Goal: Information Seeking & Learning: Learn about a topic

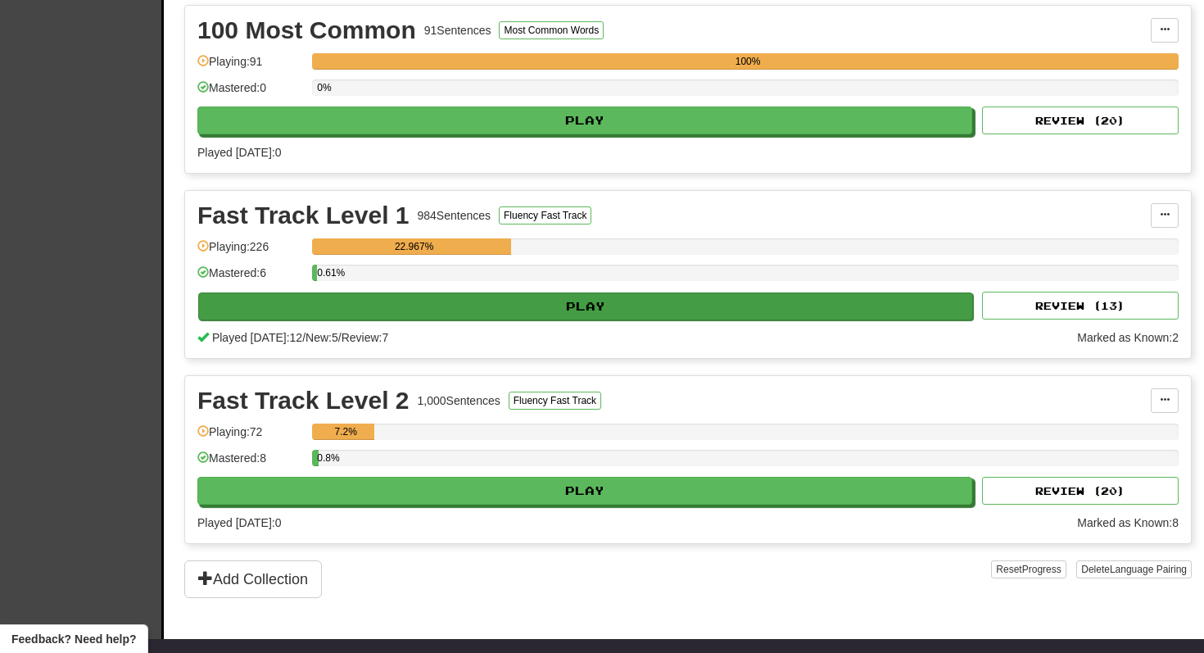
scroll to position [414, 0]
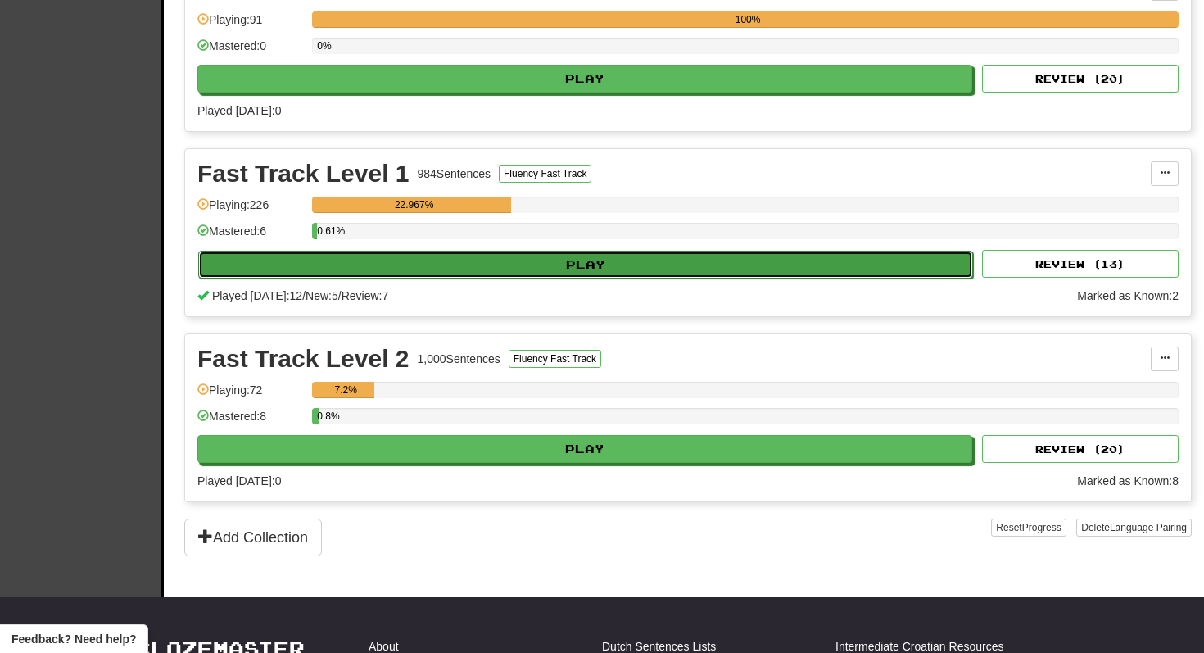
click at [468, 267] on button "Play" at bounding box center [585, 265] width 775 height 28
select select "**"
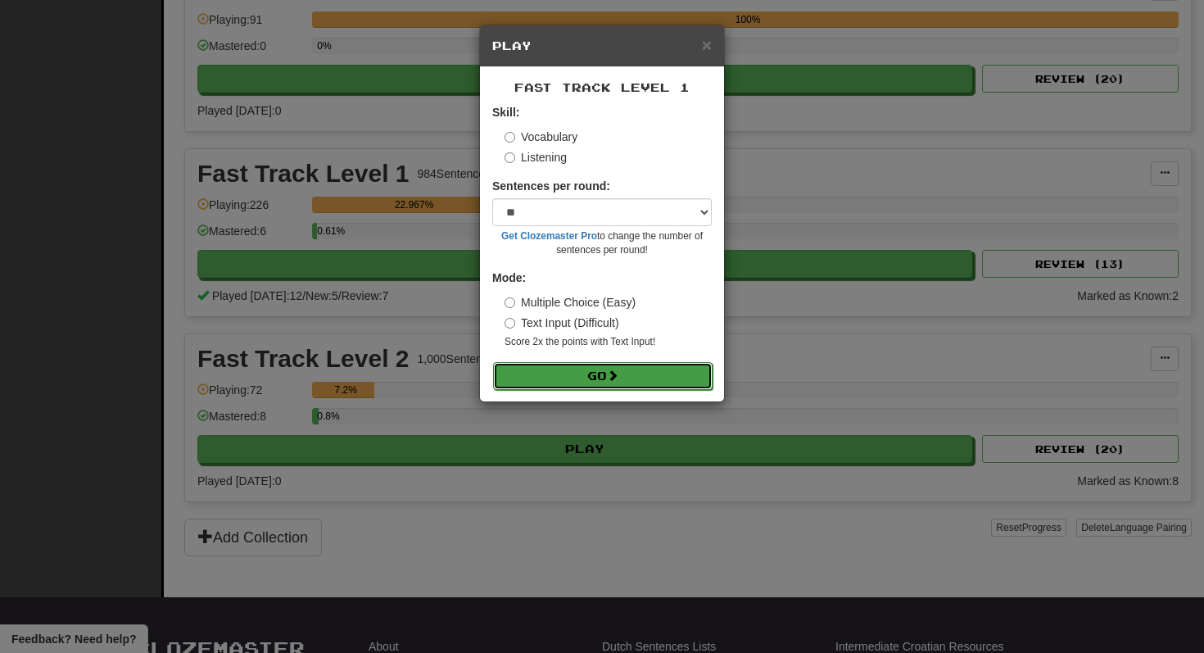
click at [529, 381] on button "Go" at bounding box center [602, 376] width 219 height 28
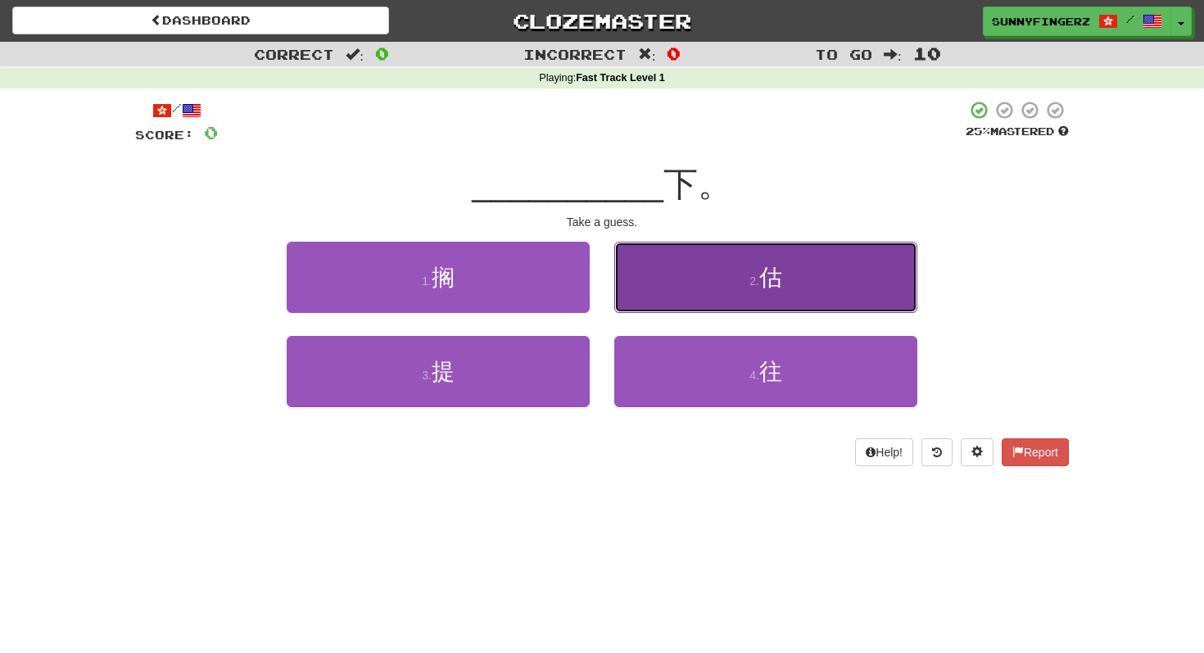
click at [649, 292] on button "2 . 估" at bounding box center [765, 277] width 303 height 71
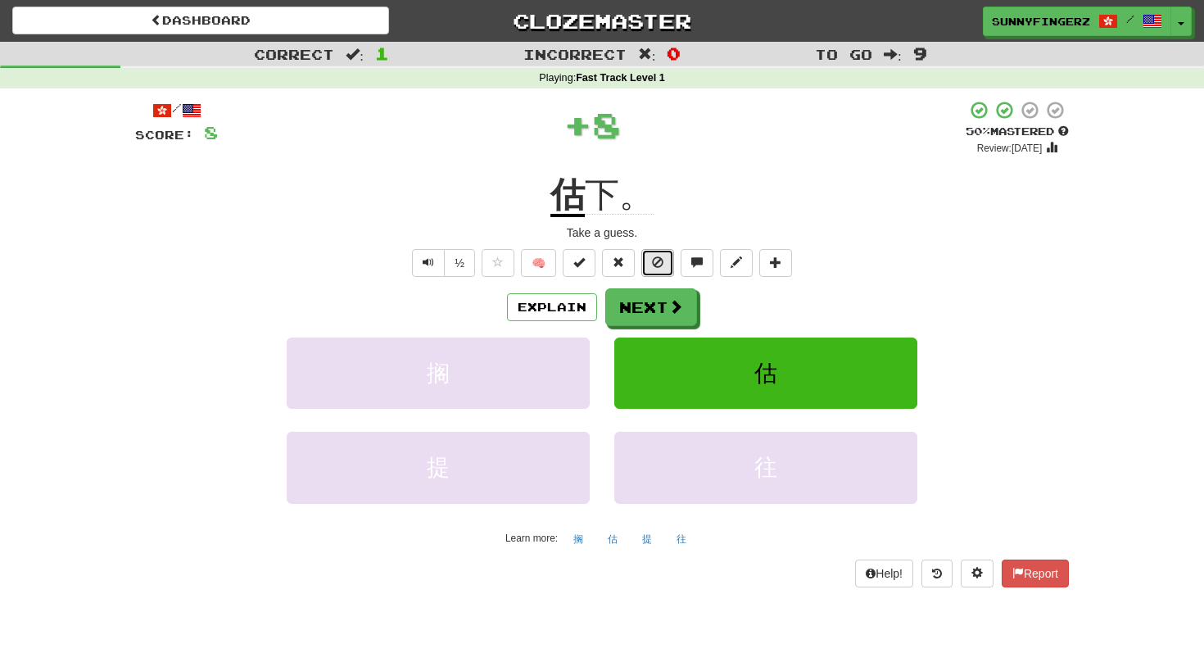
click at [652, 262] on span at bounding box center [657, 261] width 11 height 11
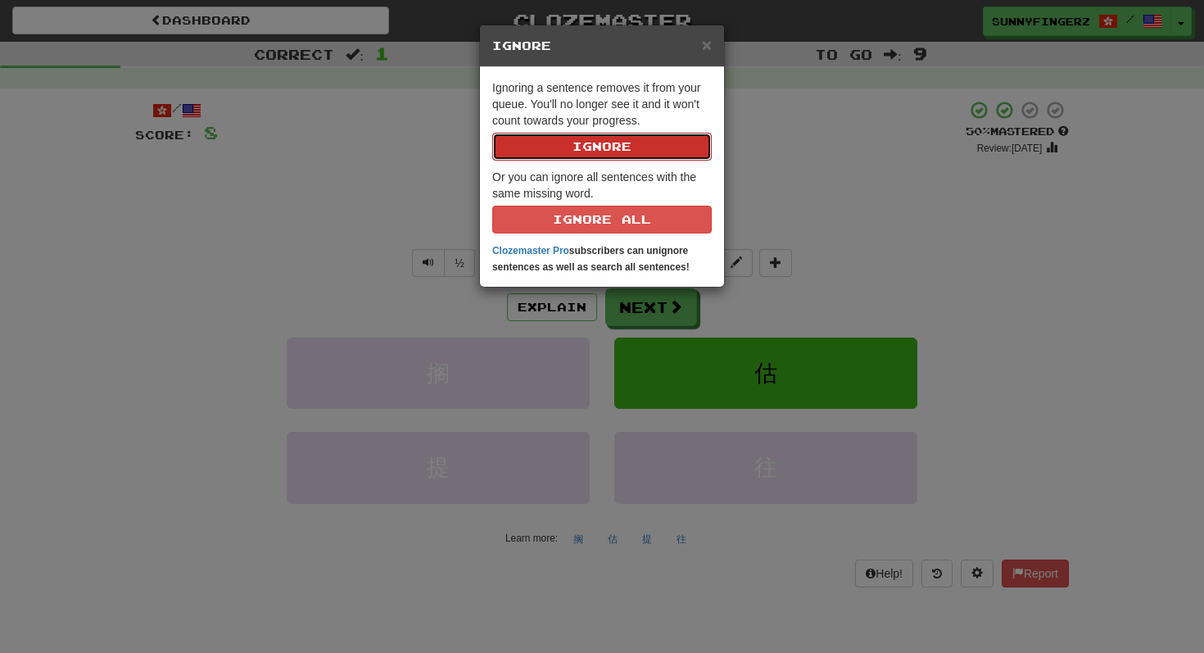
click at [611, 141] on button "Ignore" at bounding box center [601, 147] width 219 height 28
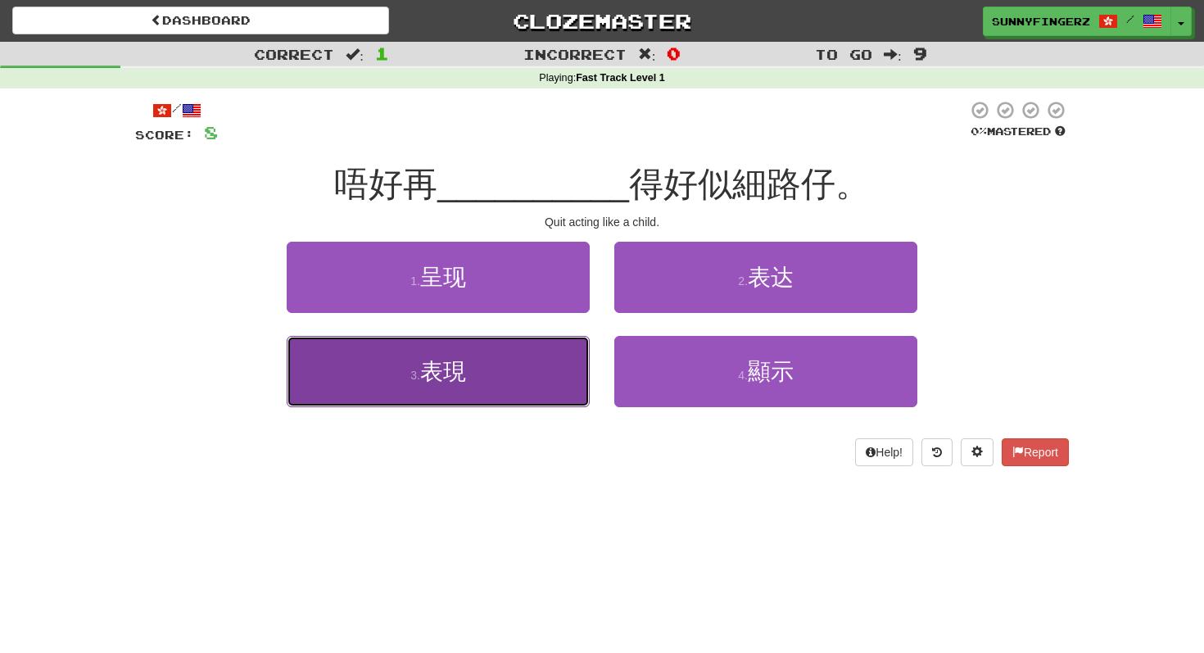
click at [434, 394] on button "3 . 表現" at bounding box center [438, 371] width 303 height 71
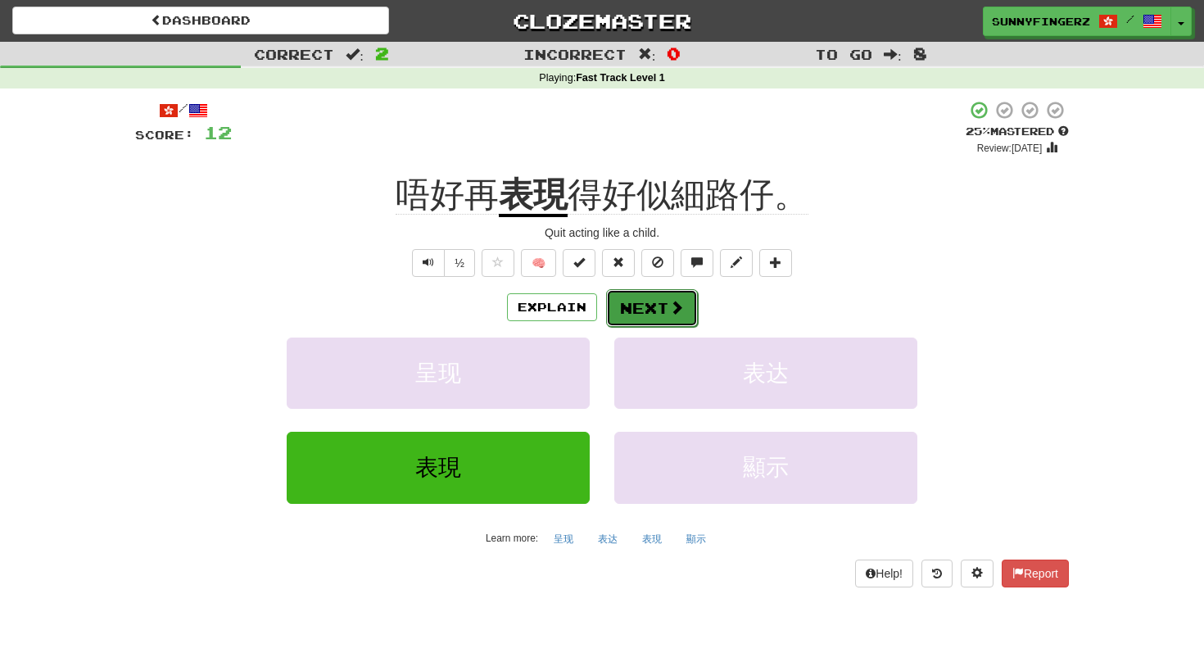
click at [638, 306] on button "Next" at bounding box center [652, 308] width 92 height 38
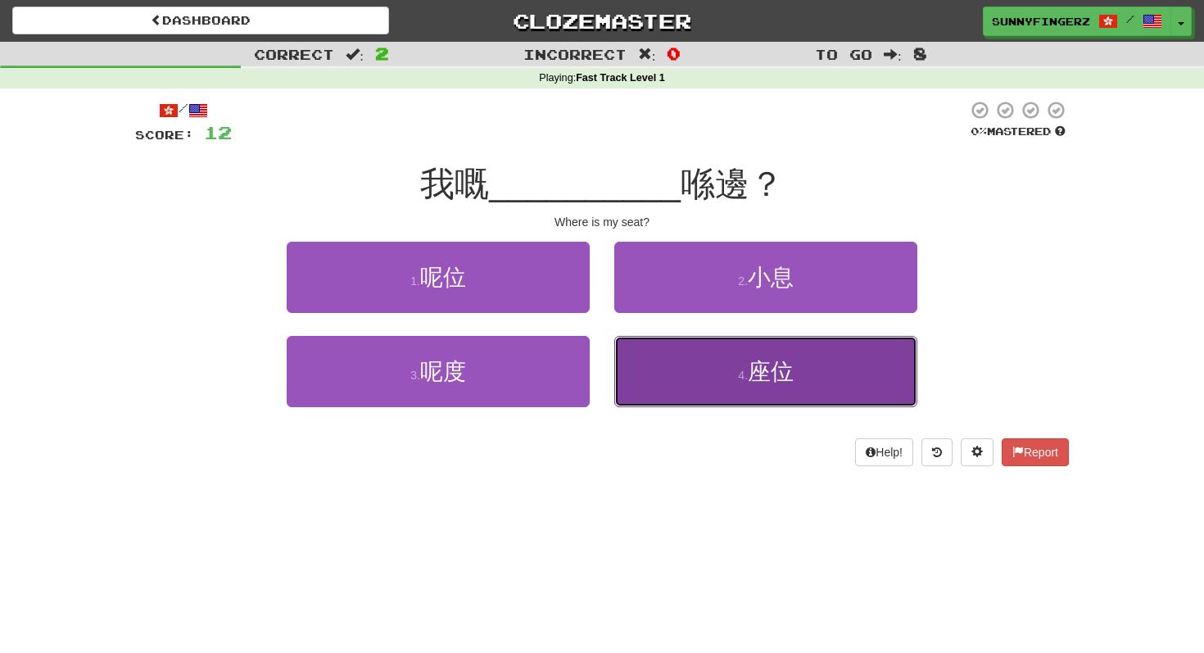
click at [629, 355] on button "4 . 座位" at bounding box center [765, 371] width 303 height 71
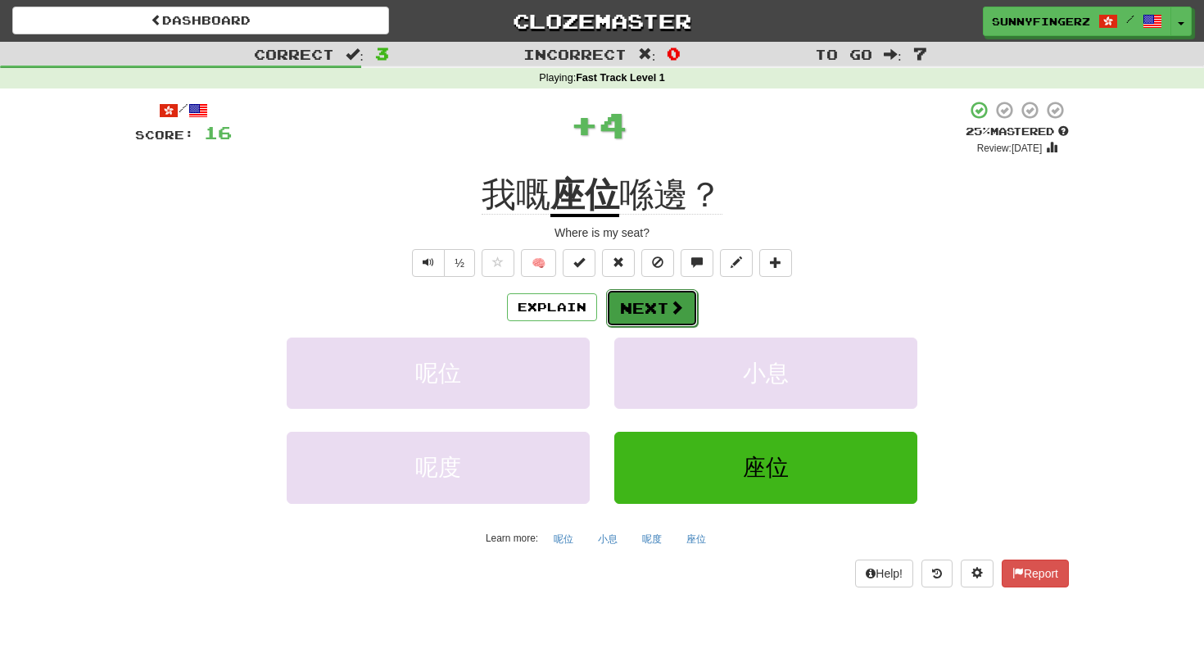
click at [637, 307] on button "Next" at bounding box center [652, 308] width 92 height 38
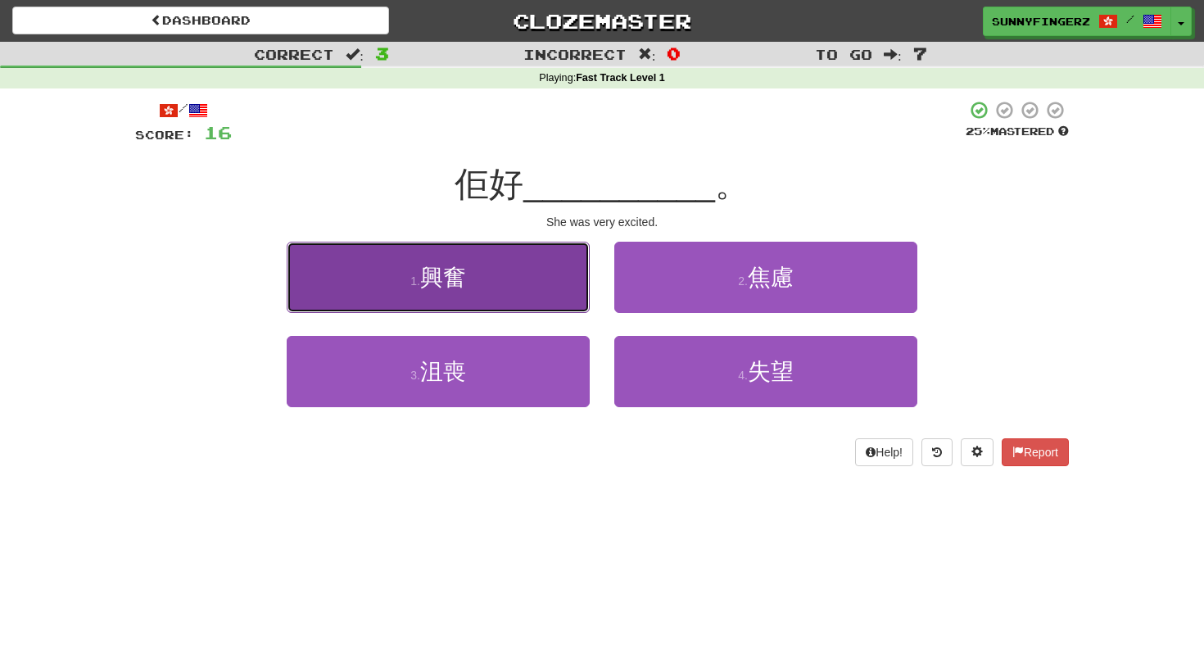
click at [503, 294] on button "1 . 興奮" at bounding box center [438, 277] width 303 height 71
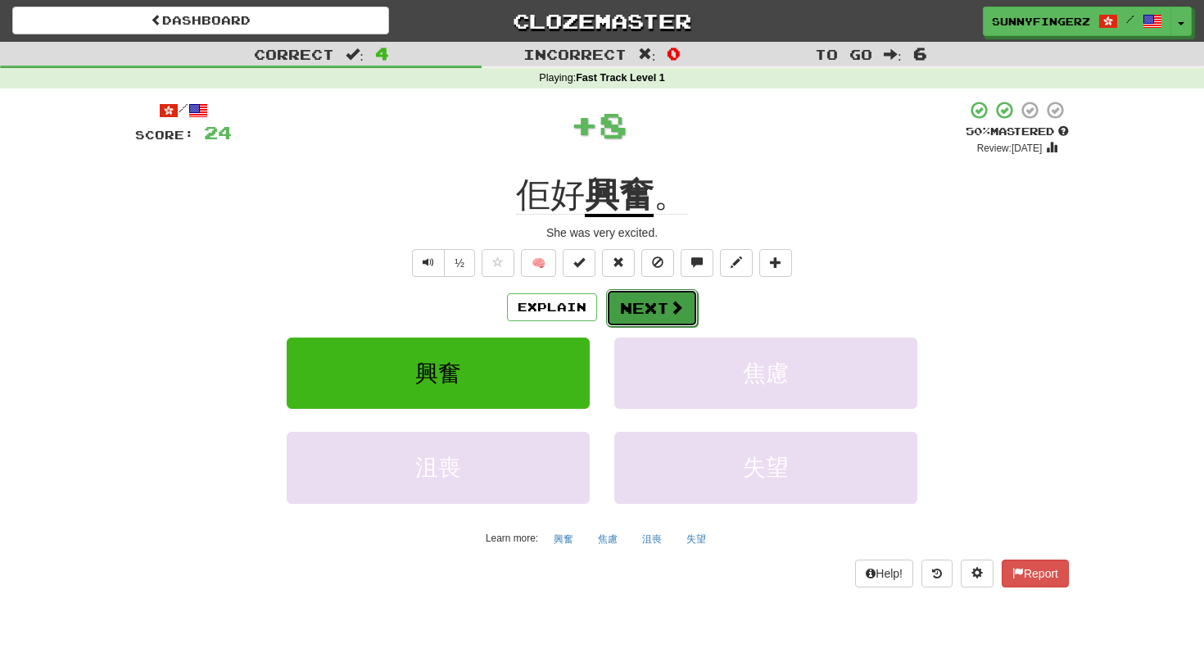
click at [624, 317] on button "Next" at bounding box center [652, 308] width 92 height 38
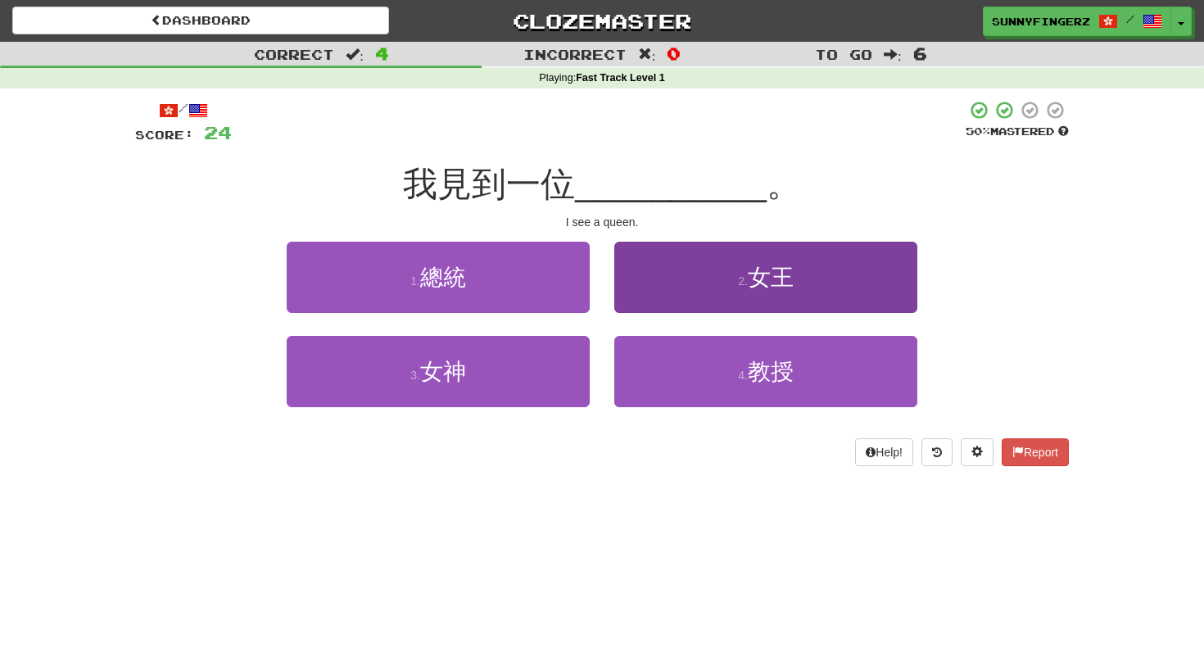
click at [650, 296] on button "2 . 女王" at bounding box center [765, 277] width 303 height 71
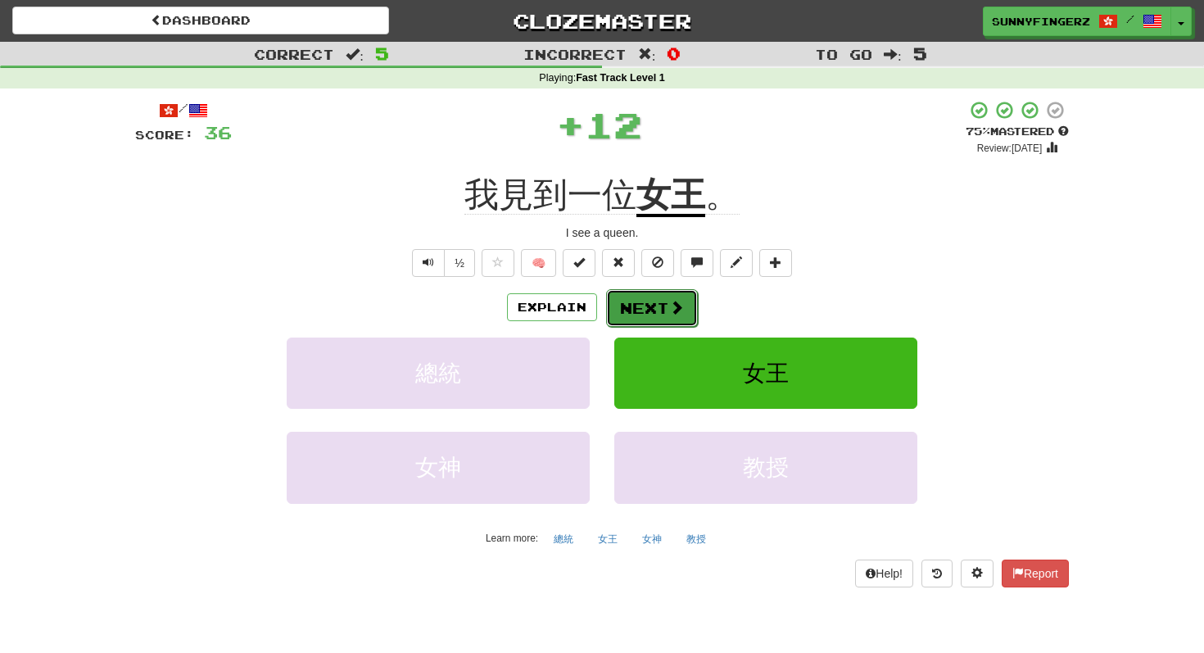
click at [633, 310] on button "Next" at bounding box center [652, 308] width 92 height 38
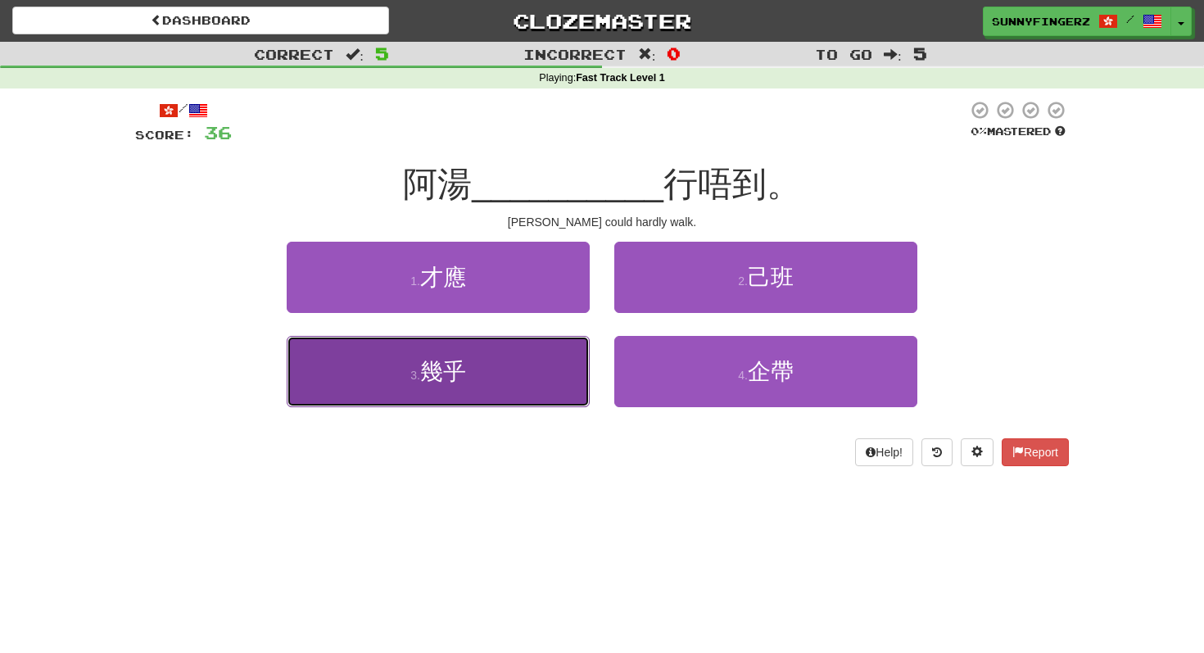
click at [515, 368] on button "3 . 幾乎" at bounding box center [438, 371] width 303 height 71
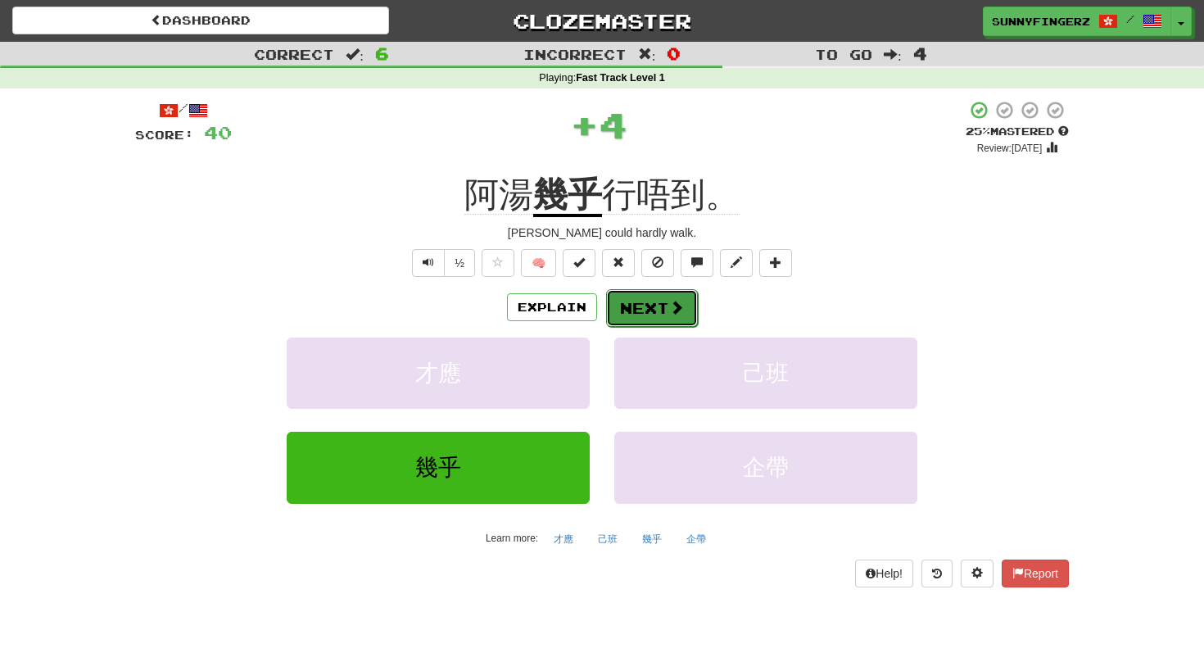
click at [644, 302] on button "Next" at bounding box center [652, 308] width 92 height 38
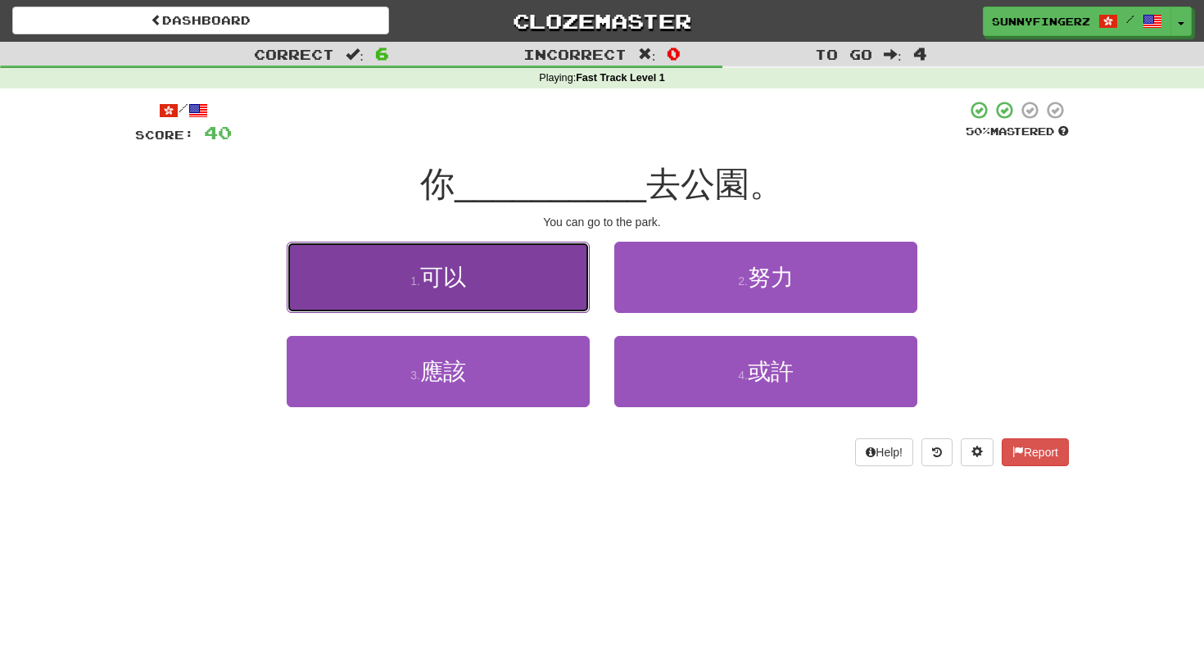
click at [518, 287] on button "1 . 可以" at bounding box center [438, 277] width 303 height 71
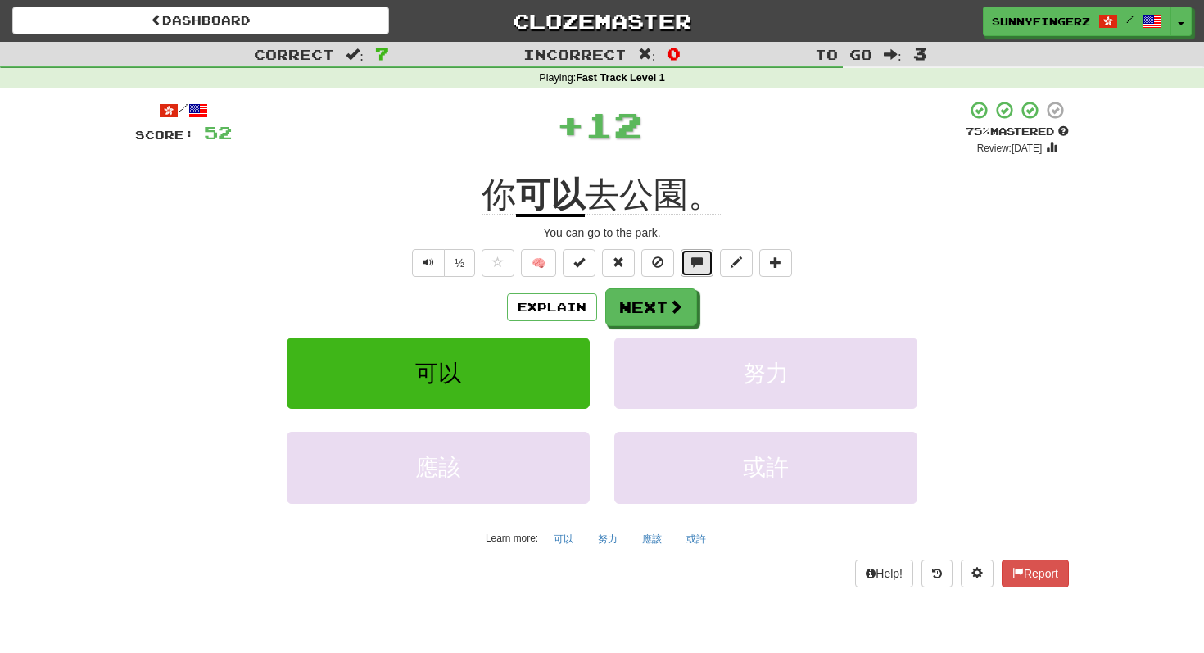
click at [688, 256] on button at bounding box center [697, 263] width 33 height 28
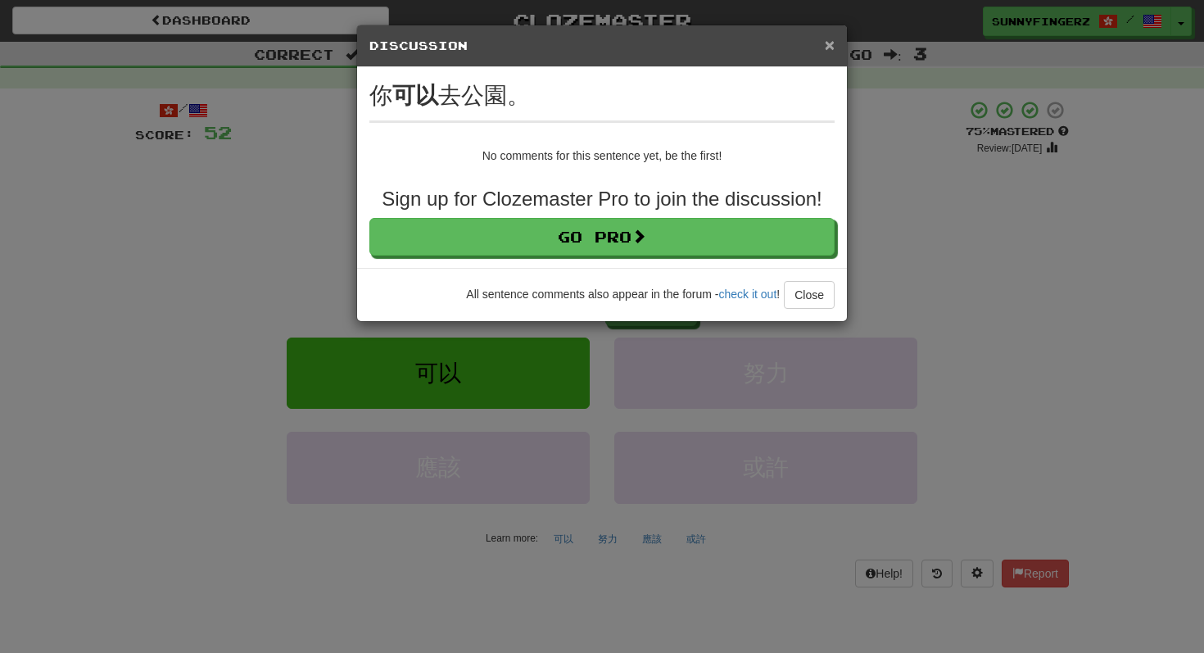
click at [834, 44] on span "×" at bounding box center [830, 44] width 10 height 19
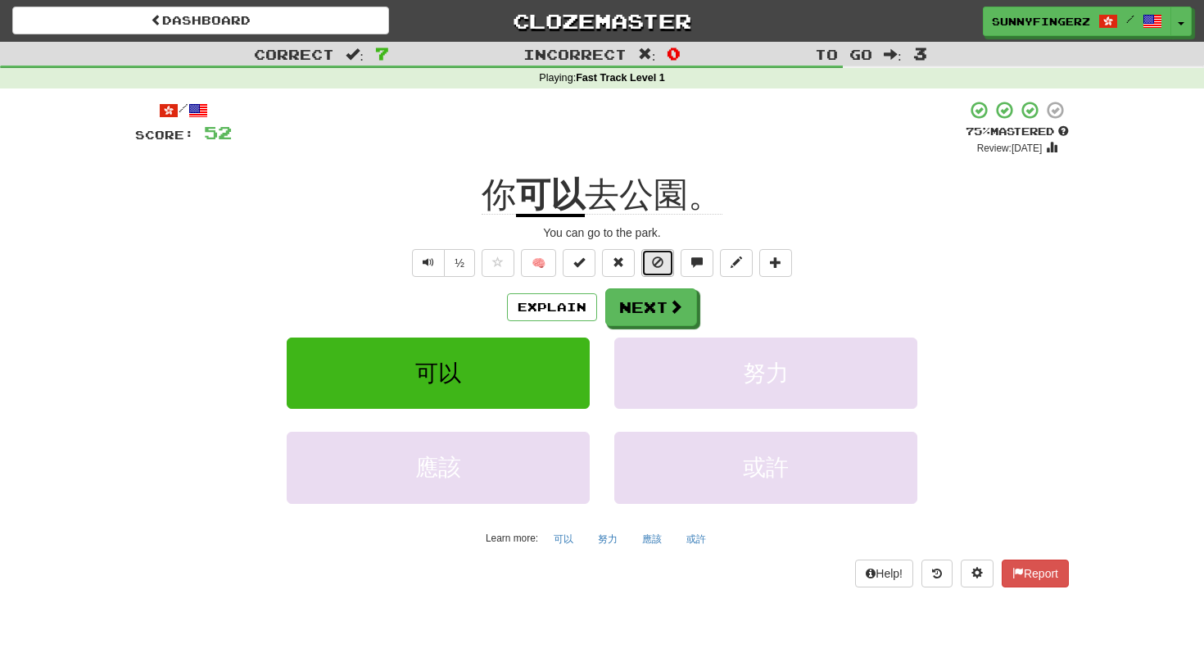
click at [656, 259] on span at bounding box center [657, 261] width 11 height 11
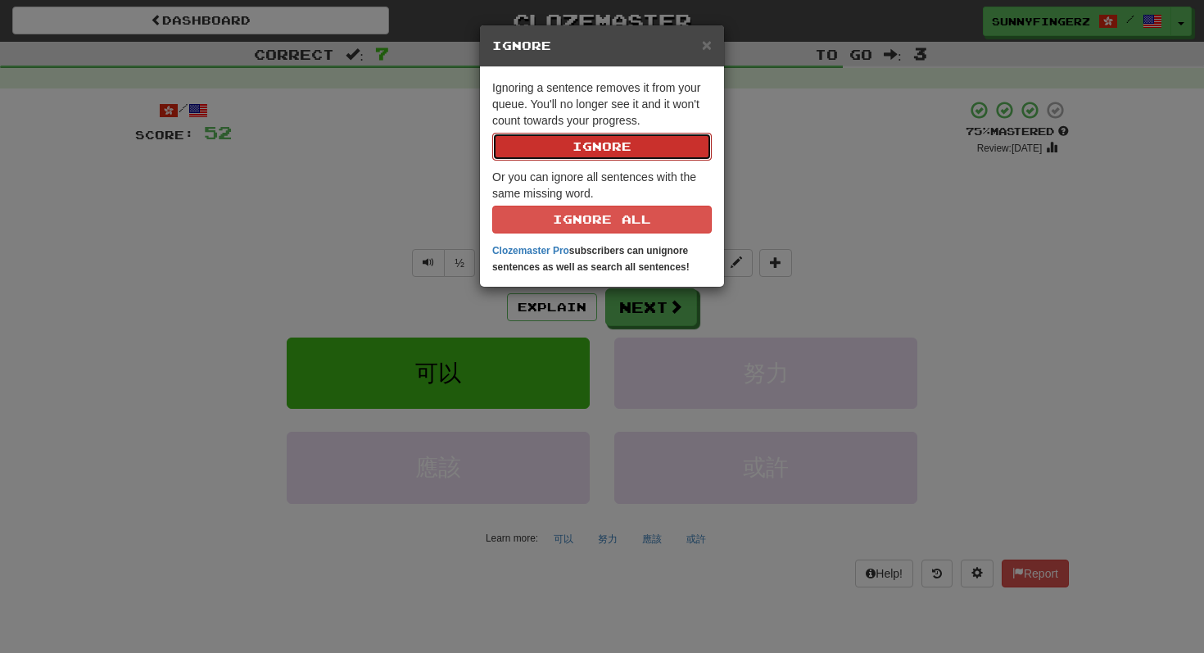
click at [616, 153] on button "Ignore" at bounding box center [601, 147] width 219 height 28
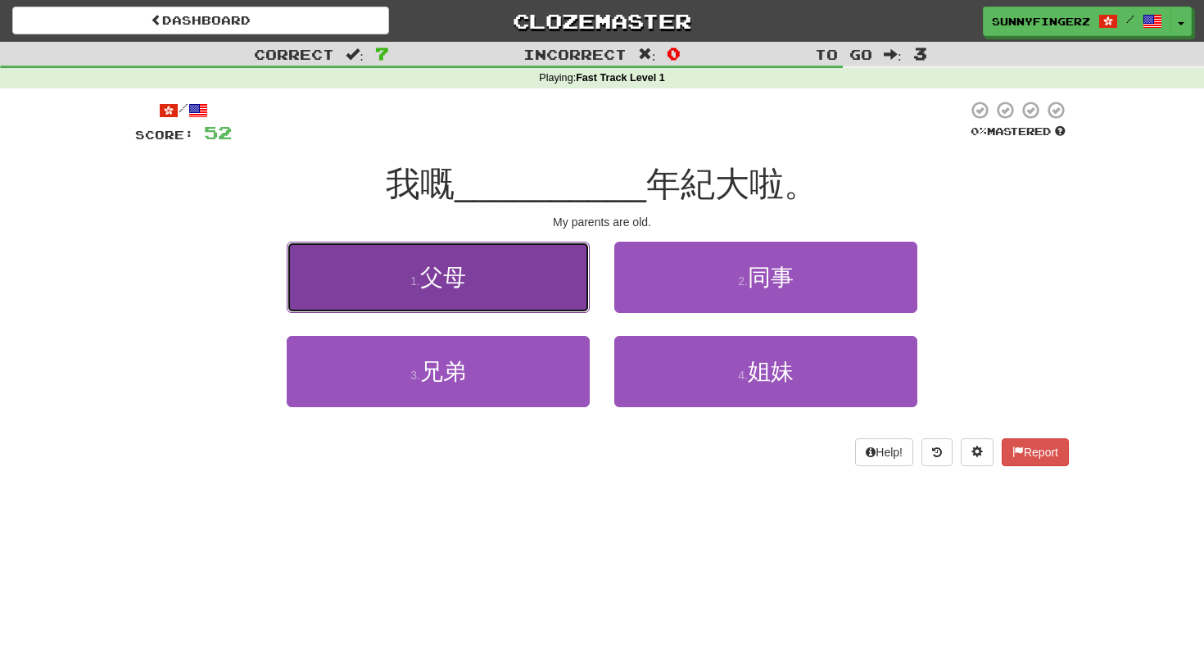
click at [429, 265] on span "父母" at bounding box center [443, 277] width 46 height 25
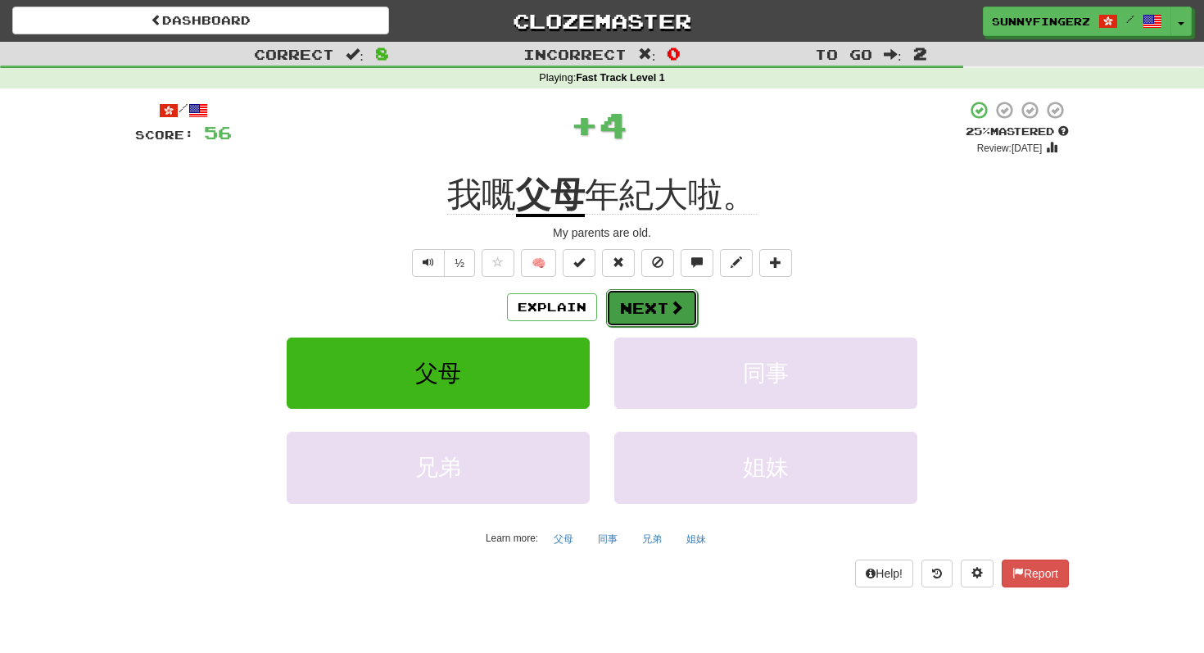
click at [650, 315] on button "Next" at bounding box center [652, 308] width 92 height 38
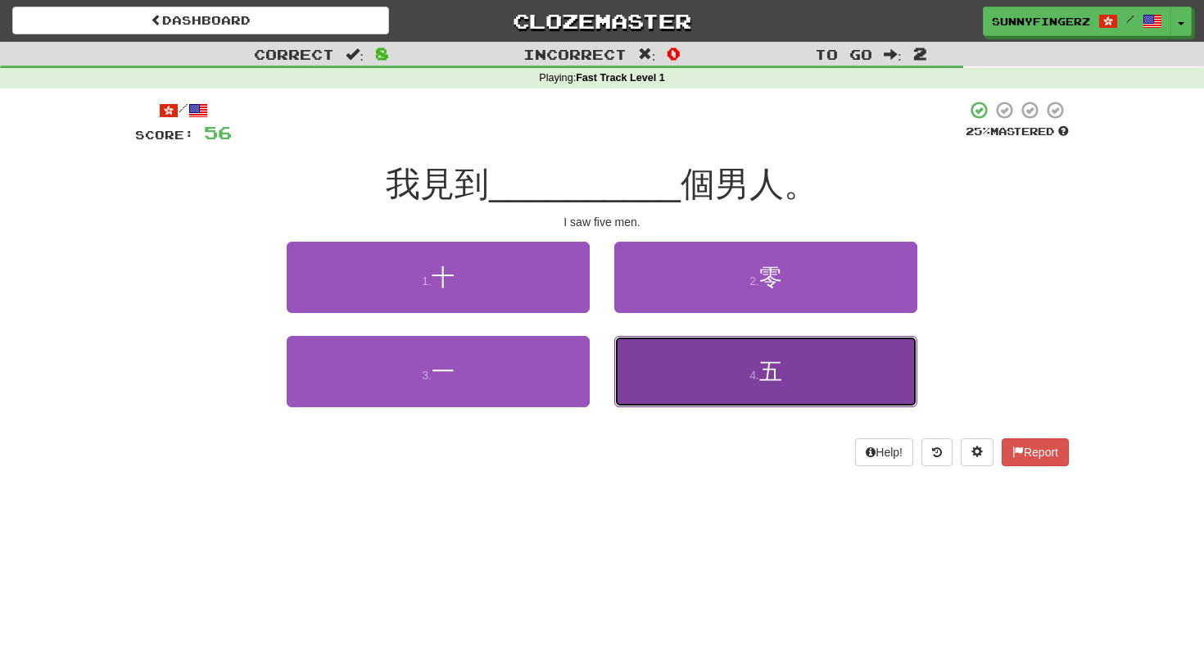
click at [687, 361] on button "4 . 五" at bounding box center [765, 371] width 303 height 71
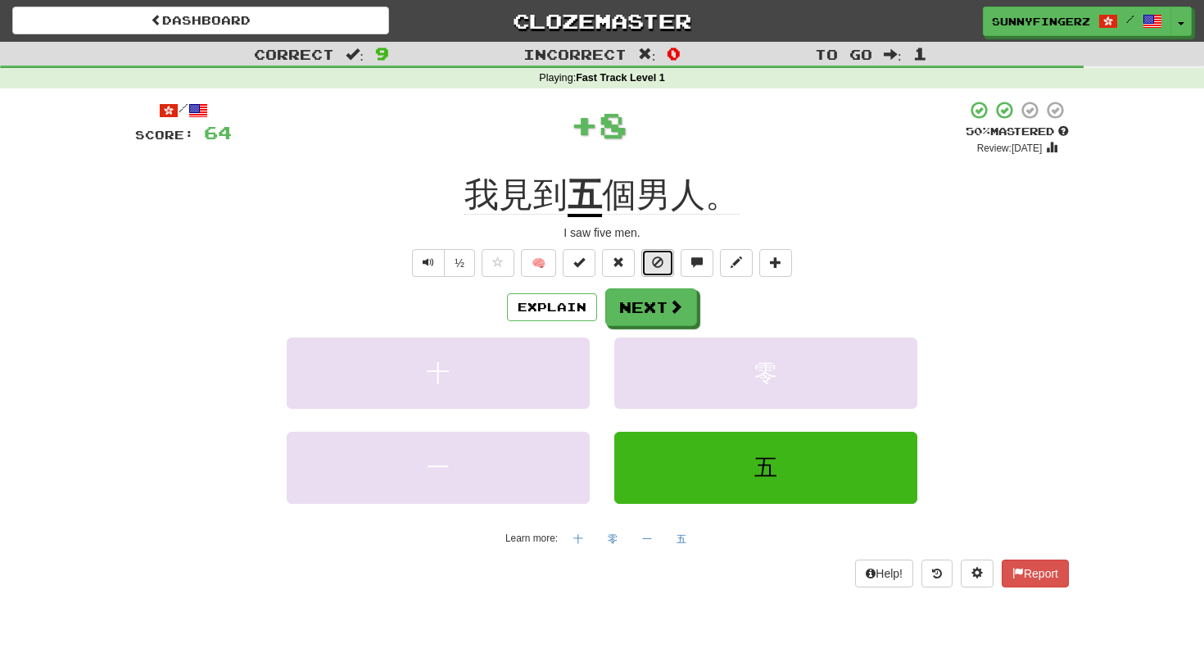
click at [661, 261] on span at bounding box center [657, 261] width 11 height 11
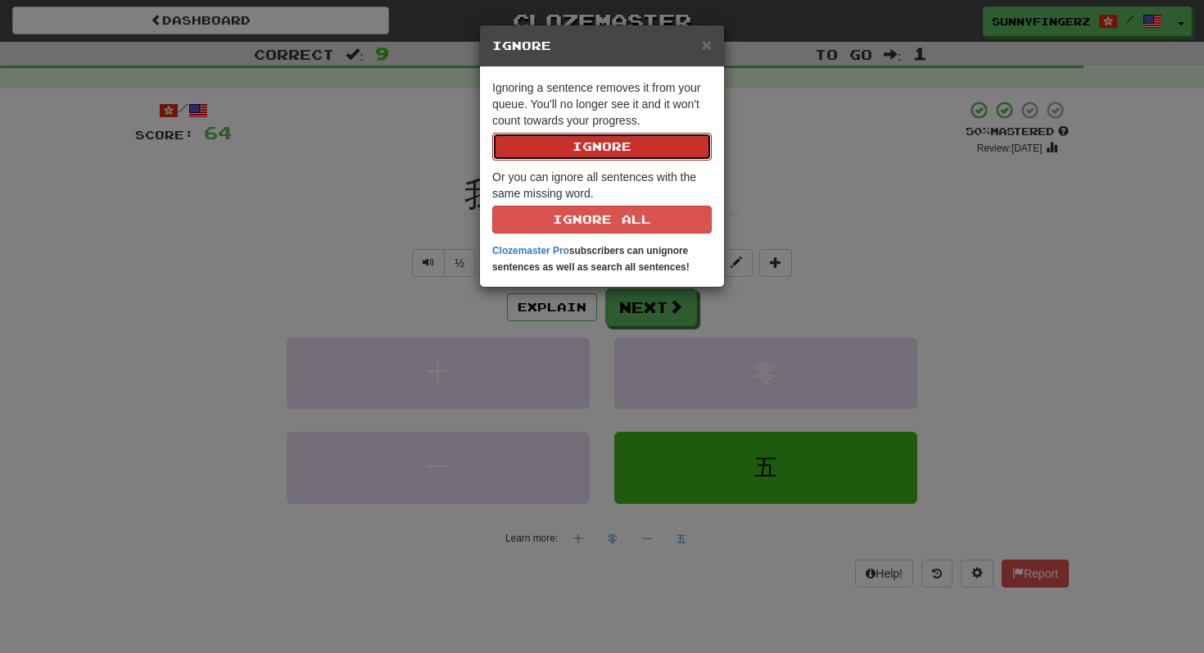
click at [589, 149] on button "Ignore" at bounding box center [601, 147] width 219 height 28
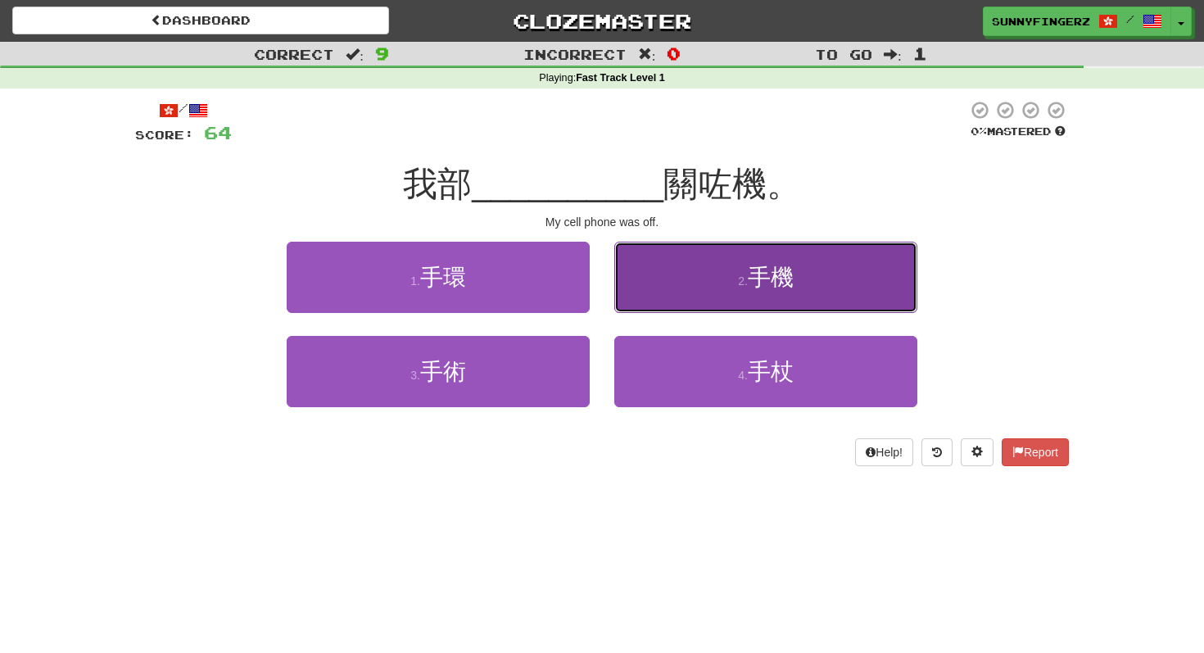
click at [704, 290] on button "2 . 手機" at bounding box center [765, 277] width 303 height 71
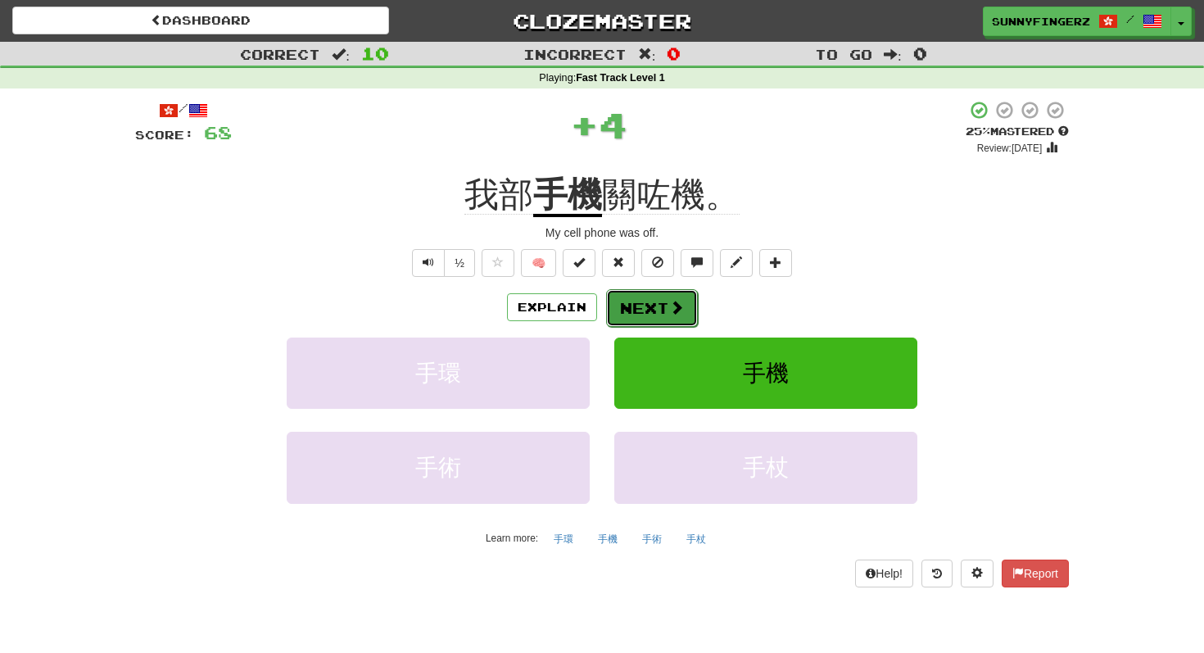
click at [648, 311] on button "Next" at bounding box center [652, 308] width 92 height 38
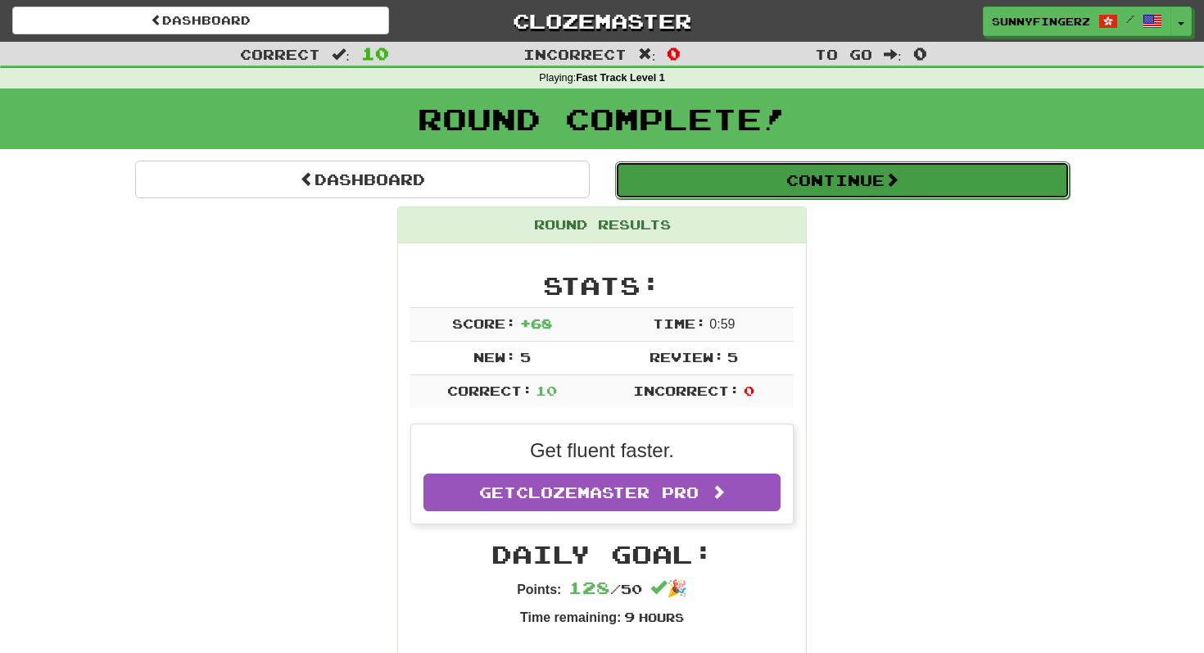
click at [716, 173] on button "Continue" at bounding box center [842, 180] width 455 height 38
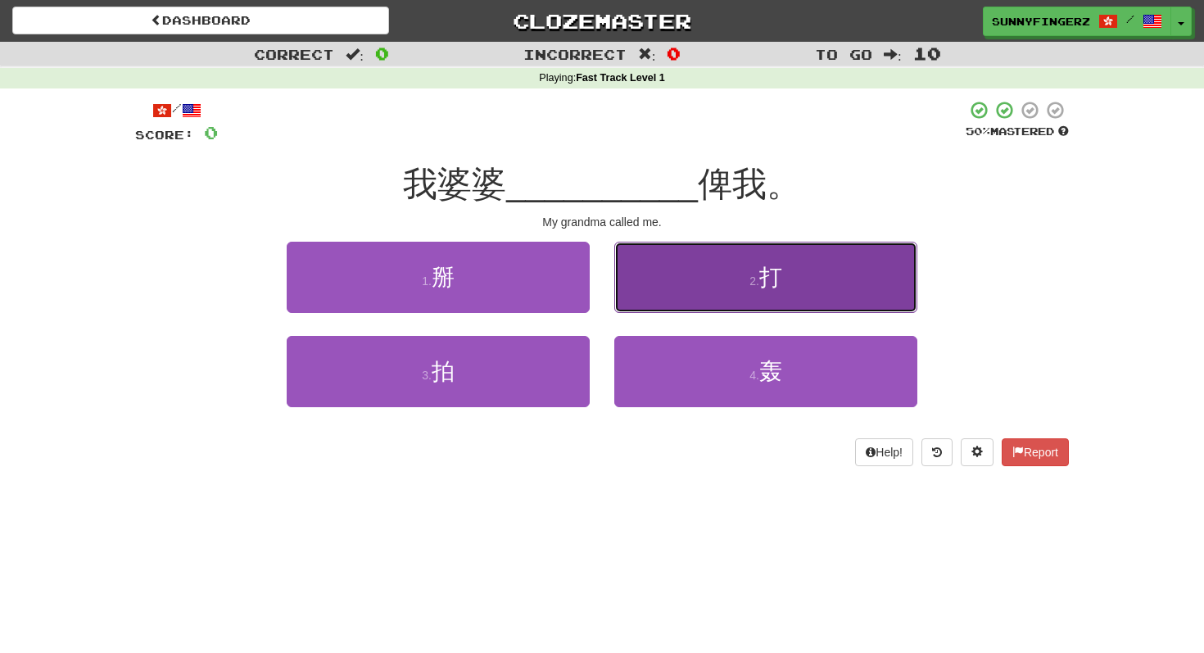
click at [624, 275] on button "2 . 打" at bounding box center [765, 277] width 303 height 71
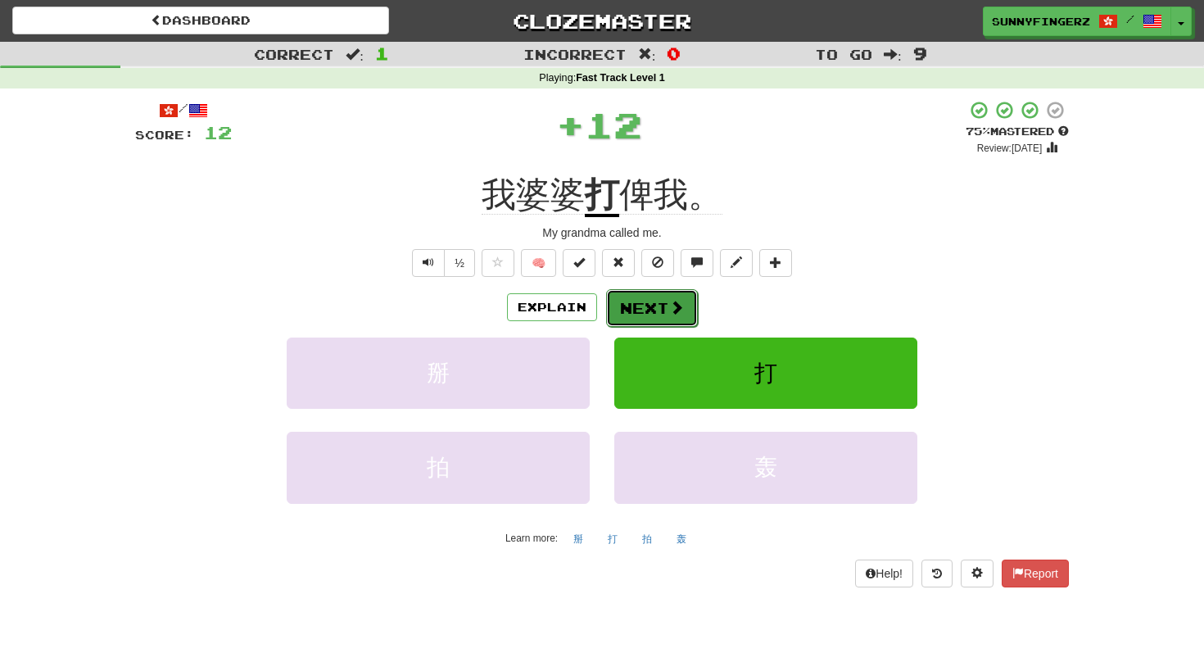
click at [618, 293] on button "Next" at bounding box center [652, 308] width 92 height 38
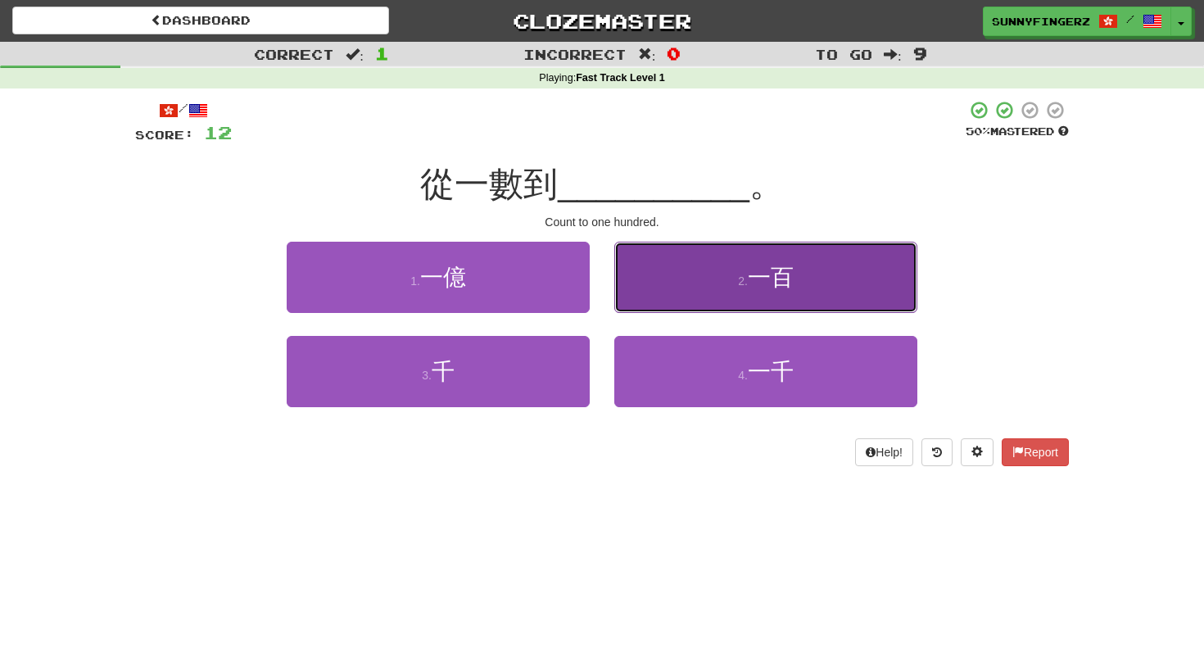
click at [632, 265] on button "2 . 一百" at bounding box center [765, 277] width 303 height 71
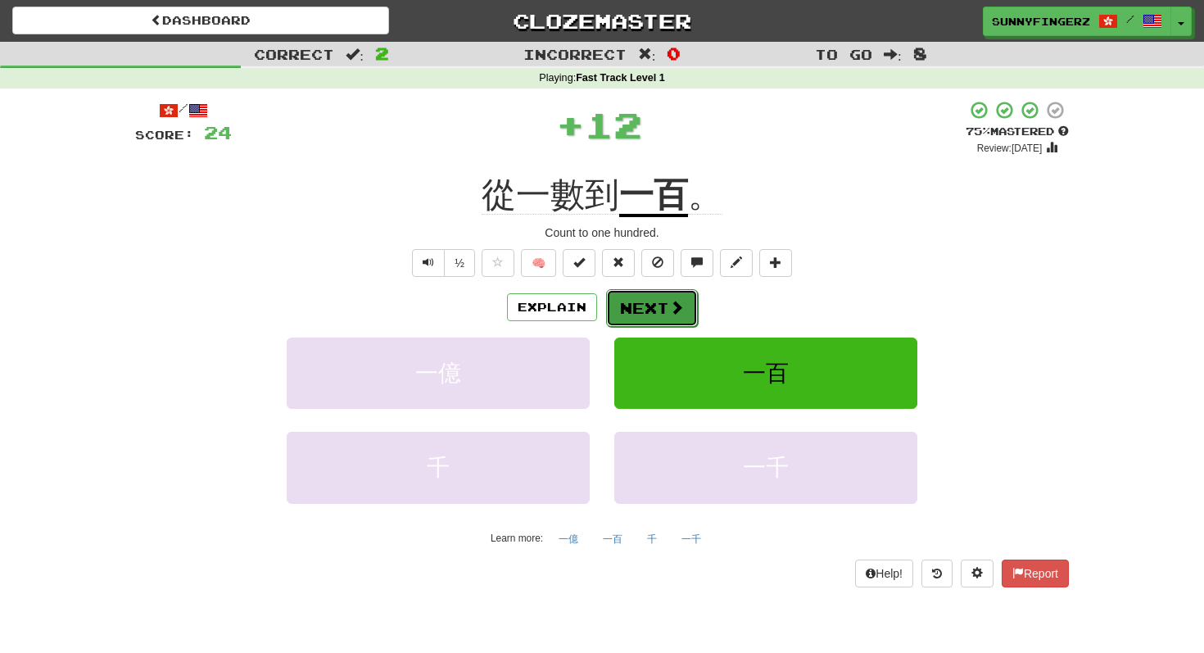
click at [649, 301] on button "Next" at bounding box center [652, 308] width 92 height 38
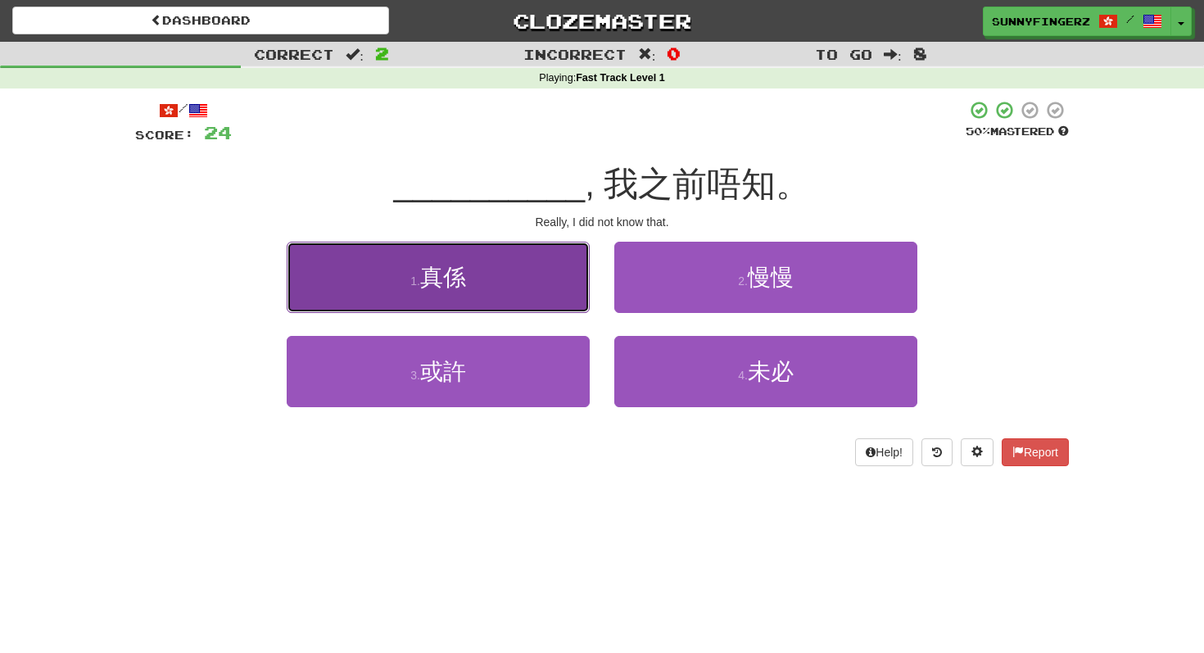
click at [547, 292] on button "1 . 真係" at bounding box center [438, 277] width 303 height 71
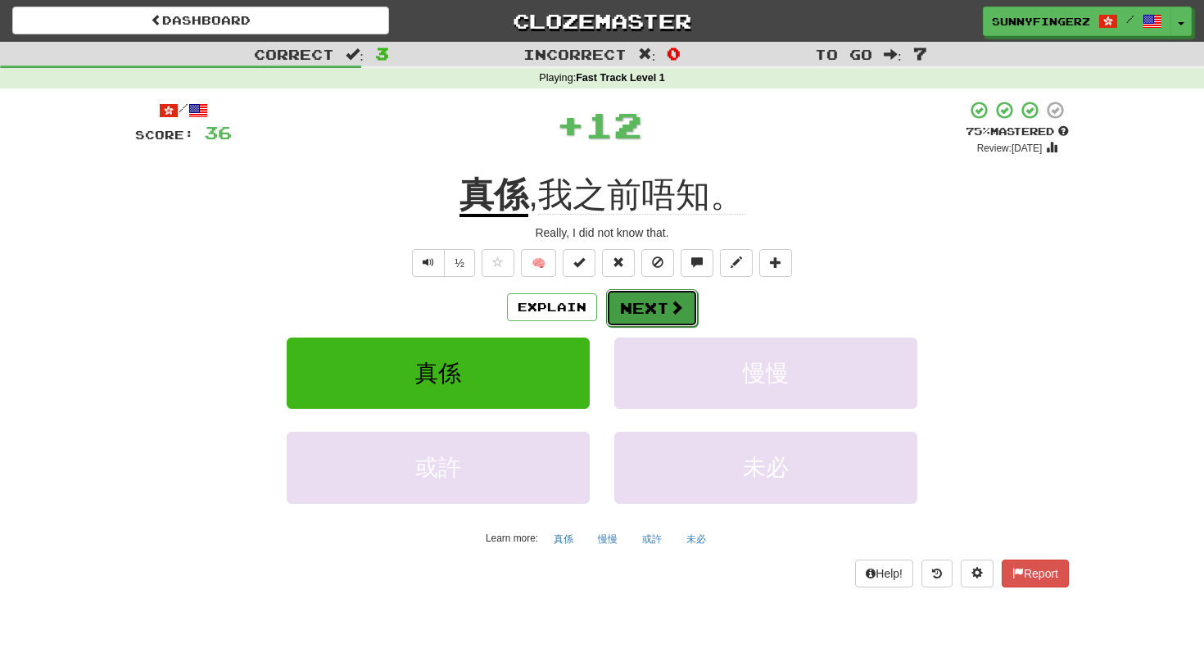
click at [635, 307] on button "Next" at bounding box center [652, 308] width 92 height 38
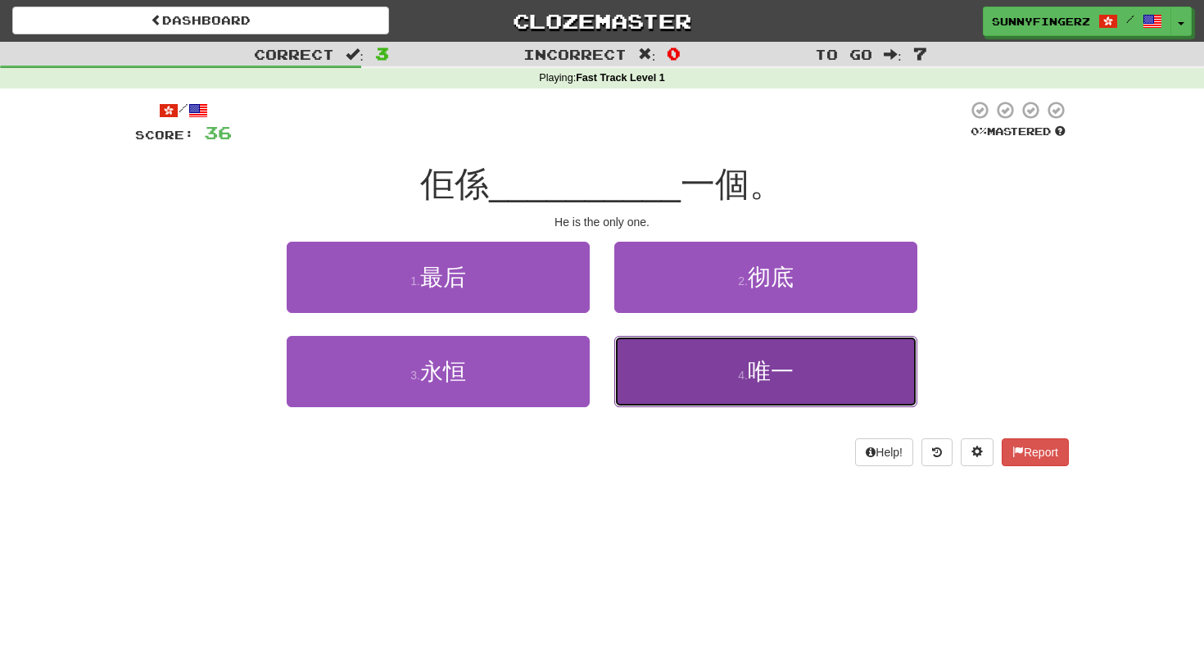
click at [659, 369] on button "4 . 唯一" at bounding box center [765, 371] width 303 height 71
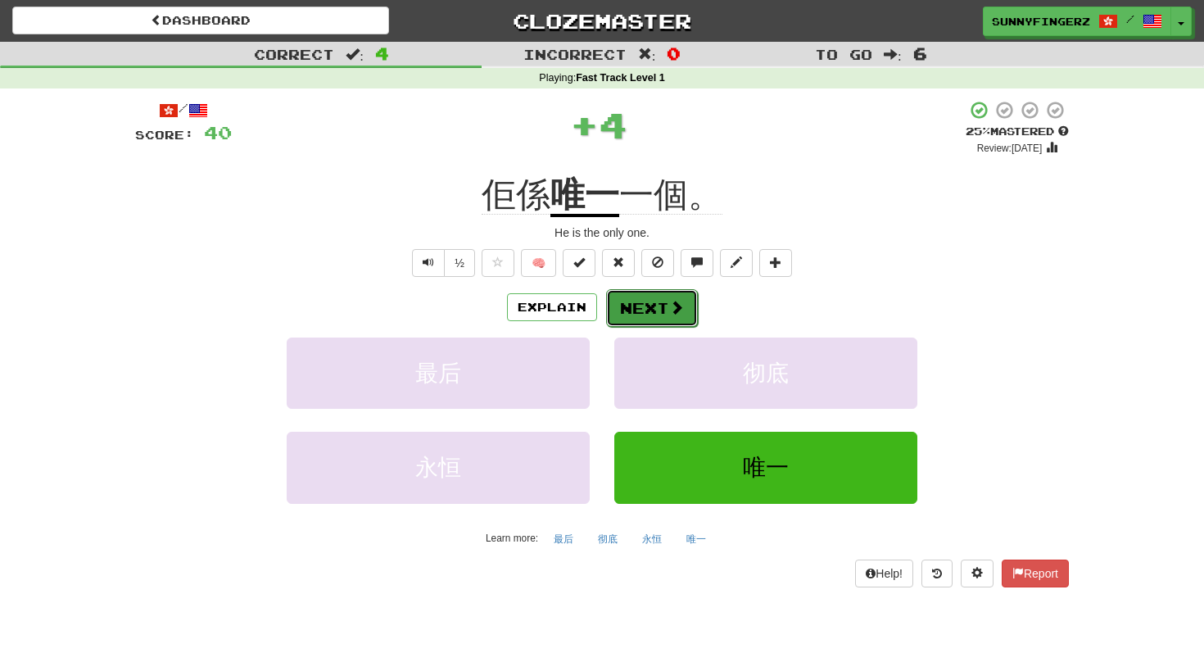
click at [638, 305] on button "Next" at bounding box center [652, 308] width 92 height 38
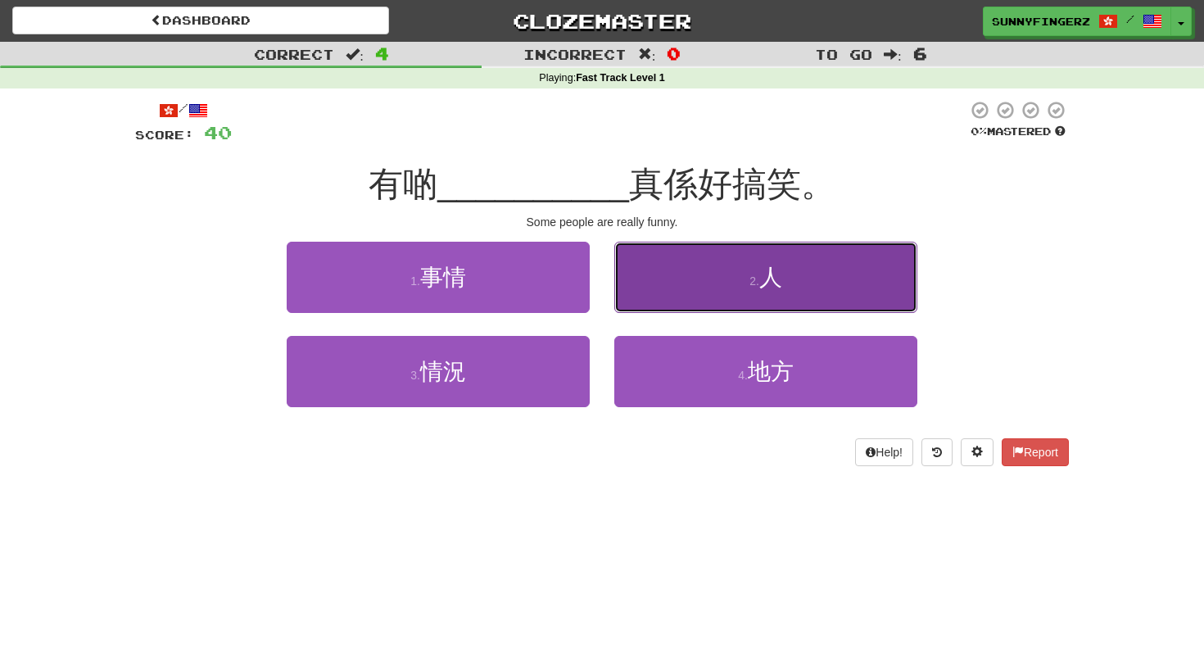
click at [645, 280] on button "2 . 人" at bounding box center [765, 277] width 303 height 71
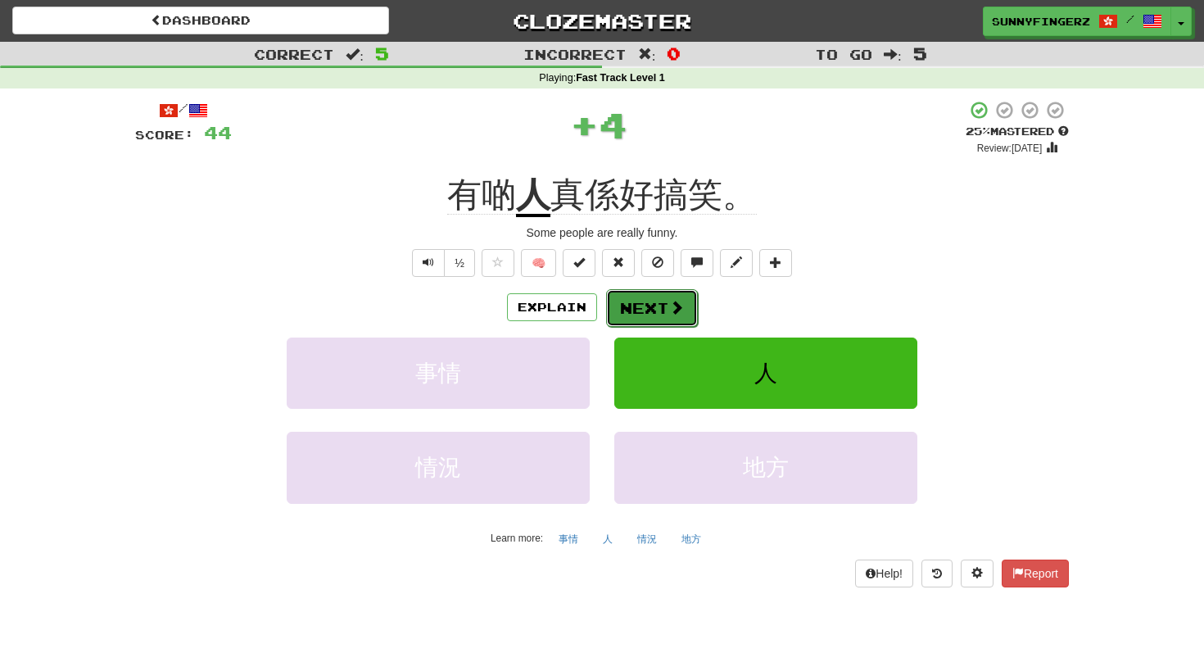
click at [637, 294] on button "Next" at bounding box center [652, 308] width 92 height 38
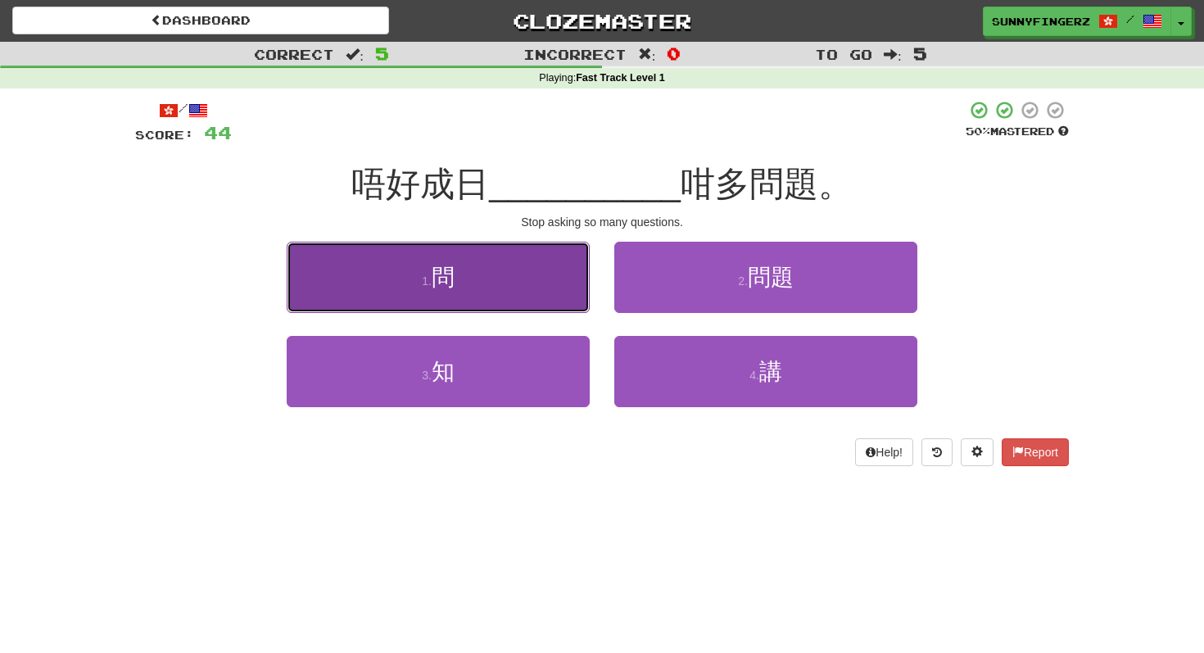
click at [532, 283] on button "1 . 問" at bounding box center [438, 277] width 303 height 71
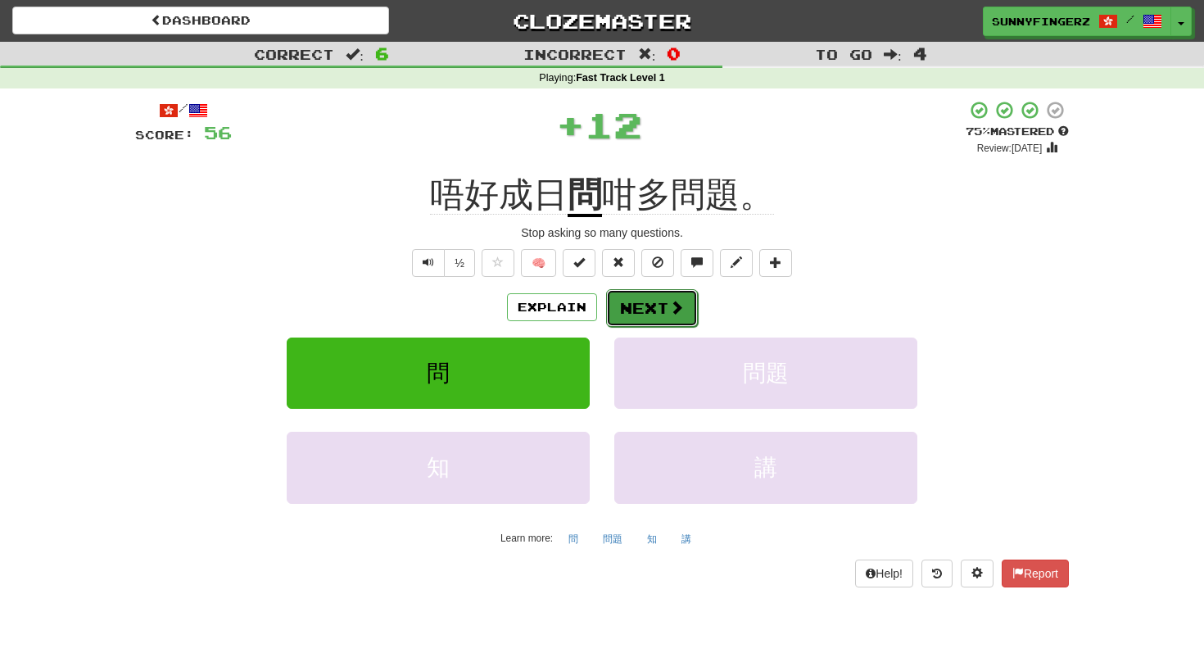
click at [631, 308] on button "Next" at bounding box center [652, 308] width 92 height 38
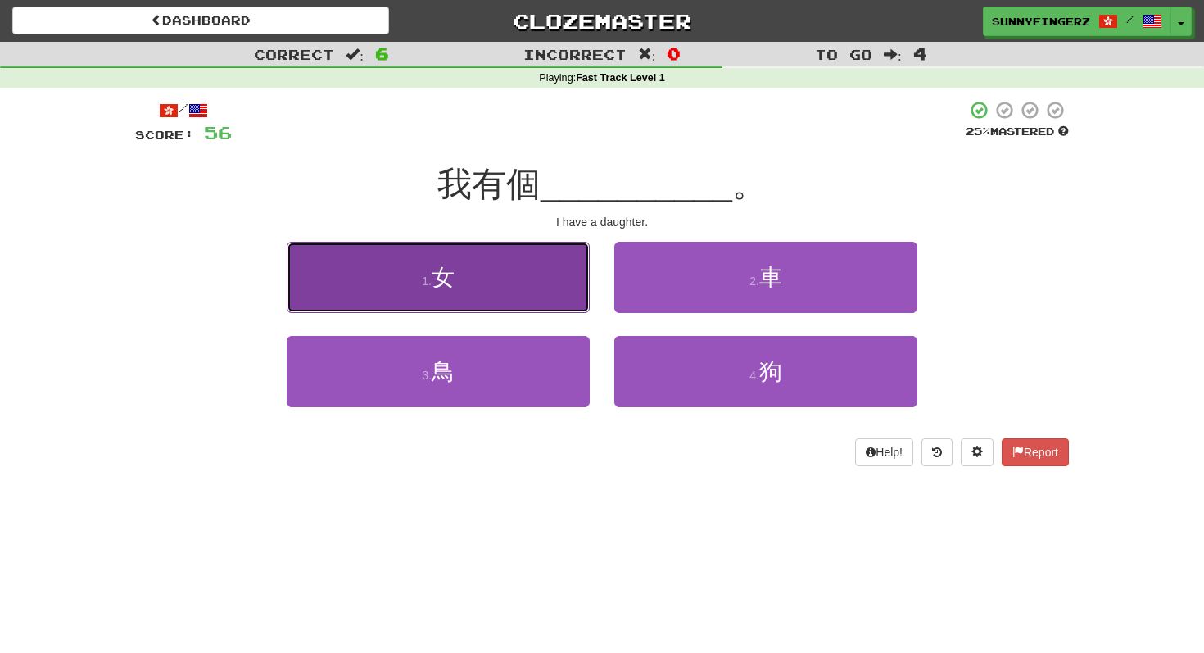
click at [431, 292] on button "1 . 女" at bounding box center [438, 277] width 303 height 71
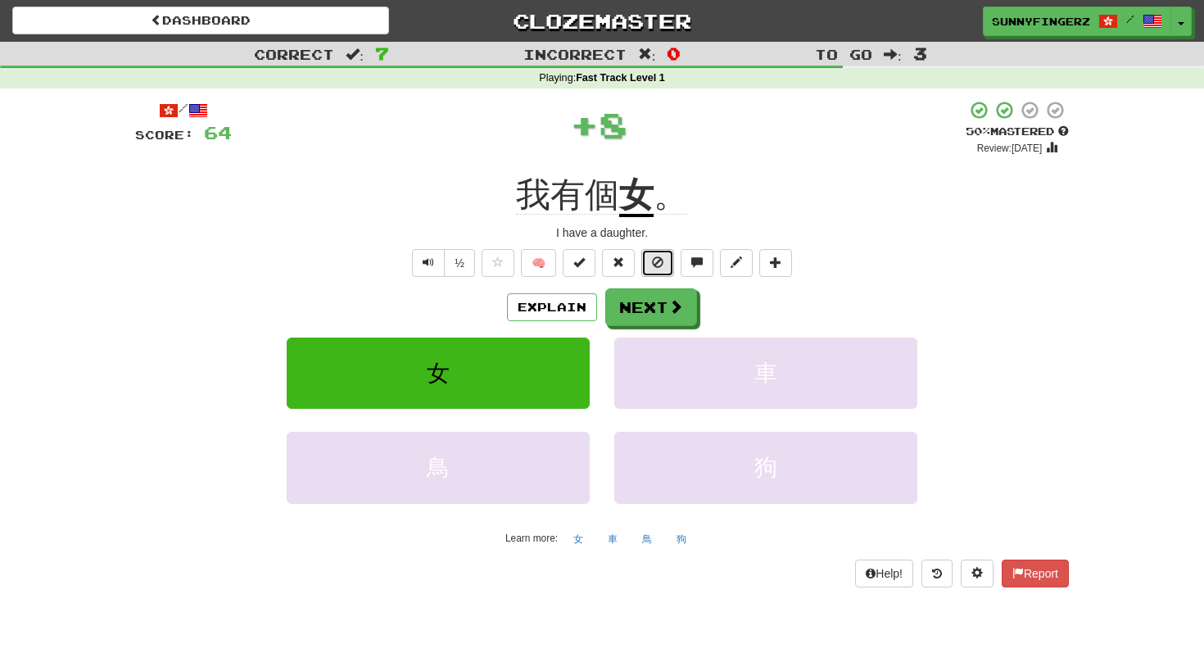
click at [664, 266] on button at bounding box center [657, 263] width 33 height 28
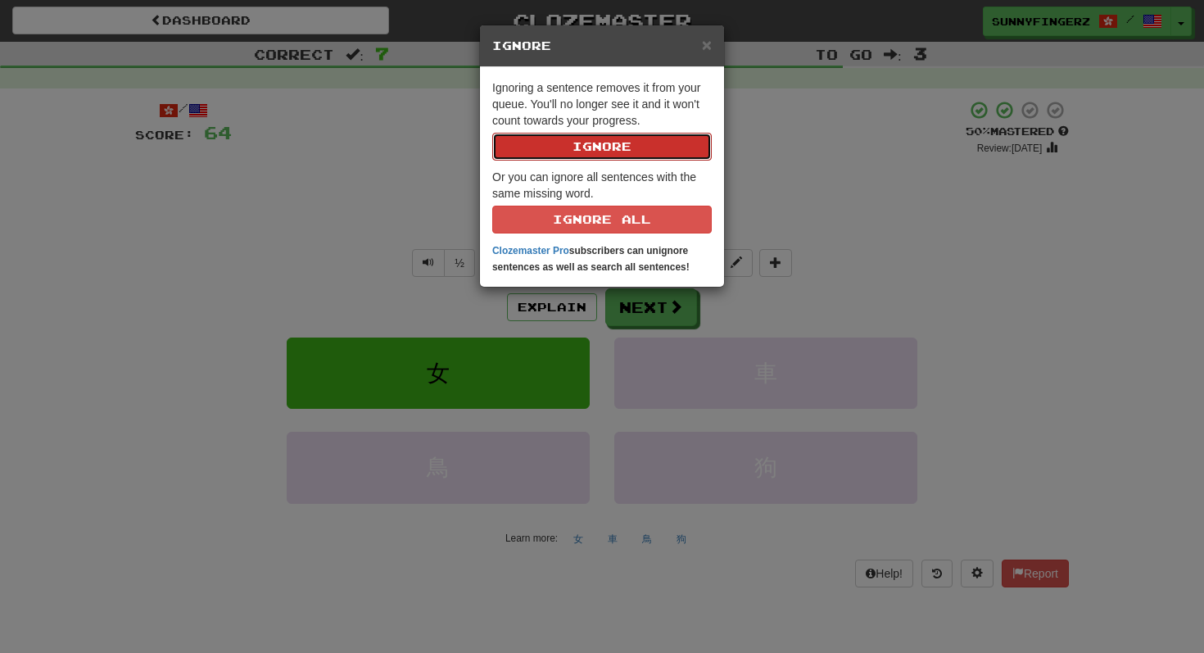
click at [611, 147] on button "Ignore" at bounding box center [601, 147] width 219 height 28
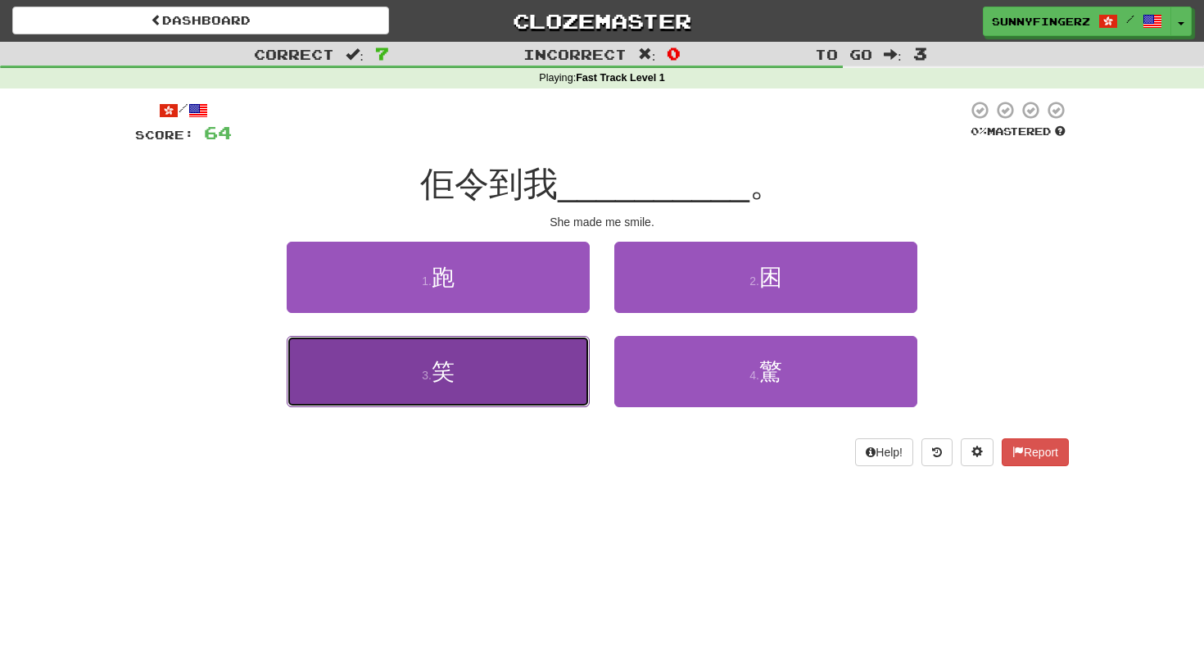
click at [497, 368] on button "3 . 笑" at bounding box center [438, 371] width 303 height 71
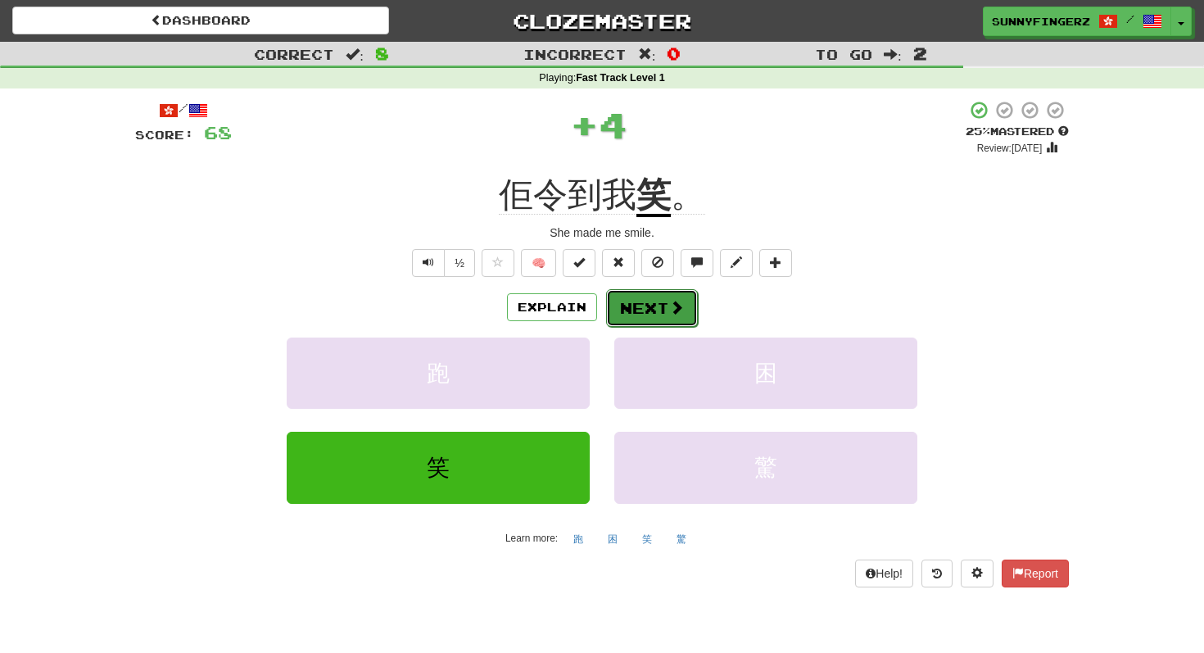
click at [638, 306] on button "Next" at bounding box center [652, 308] width 92 height 38
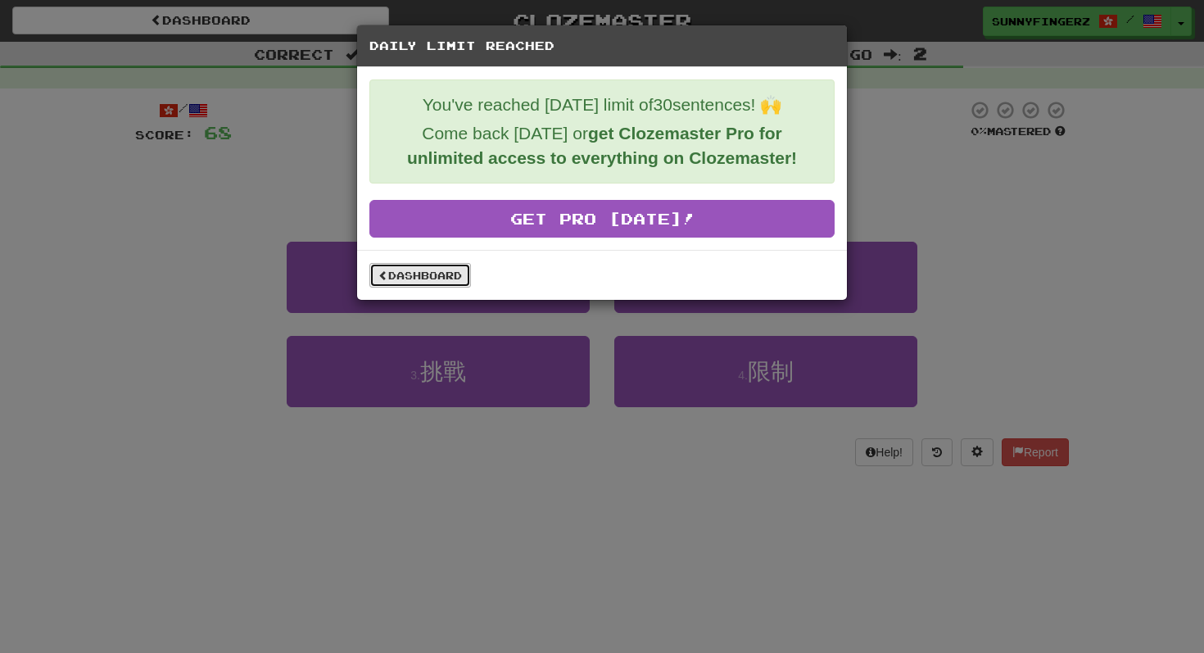
click at [437, 276] on link "Dashboard" at bounding box center [420, 275] width 102 height 25
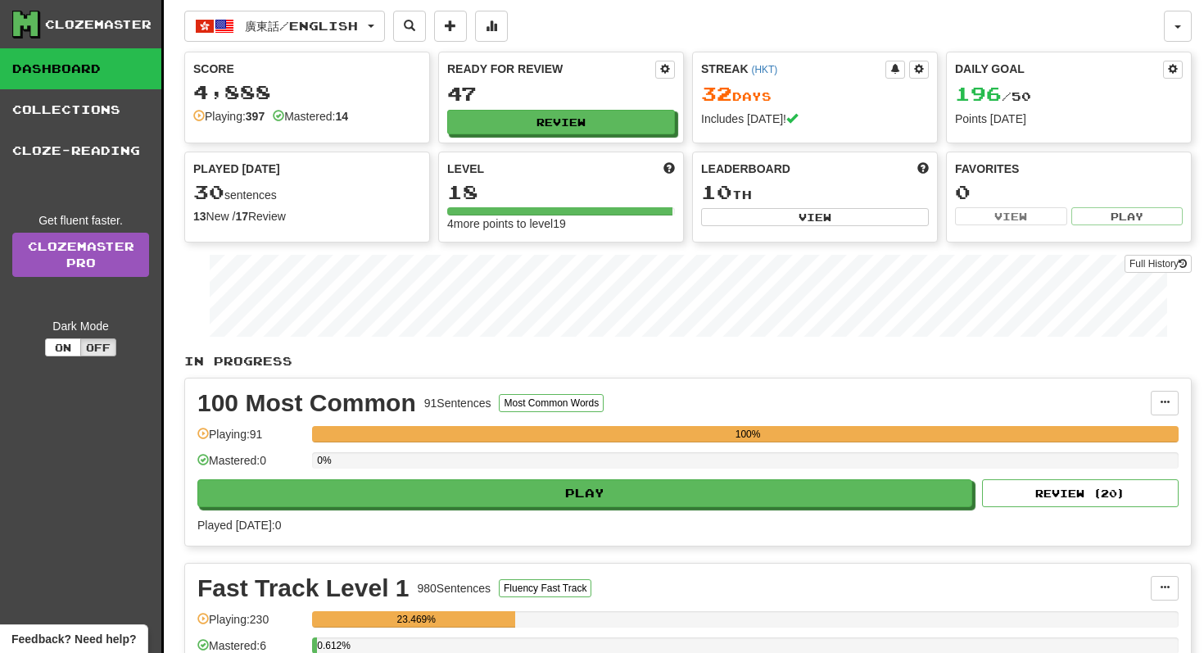
click at [550, 136] on div "Ready for Review 47 Review" at bounding box center [561, 97] width 244 height 90
click at [553, 127] on button "Review" at bounding box center [562, 123] width 228 height 25
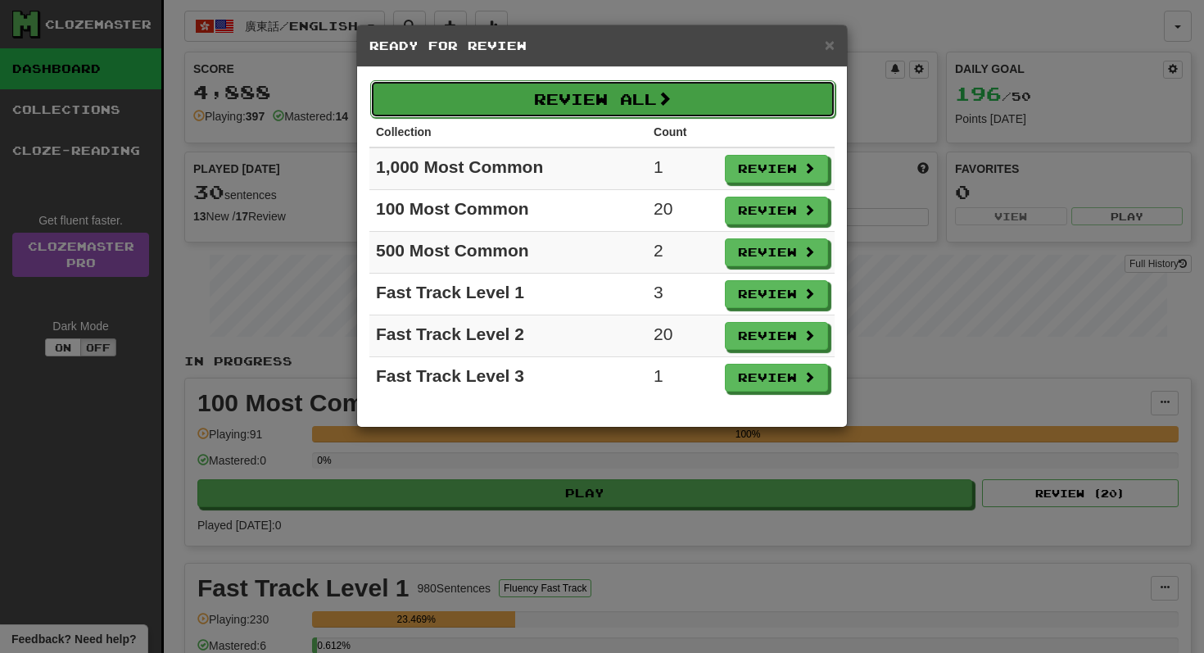
click at [634, 92] on button "Review All" at bounding box center [602, 99] width 465 height 38
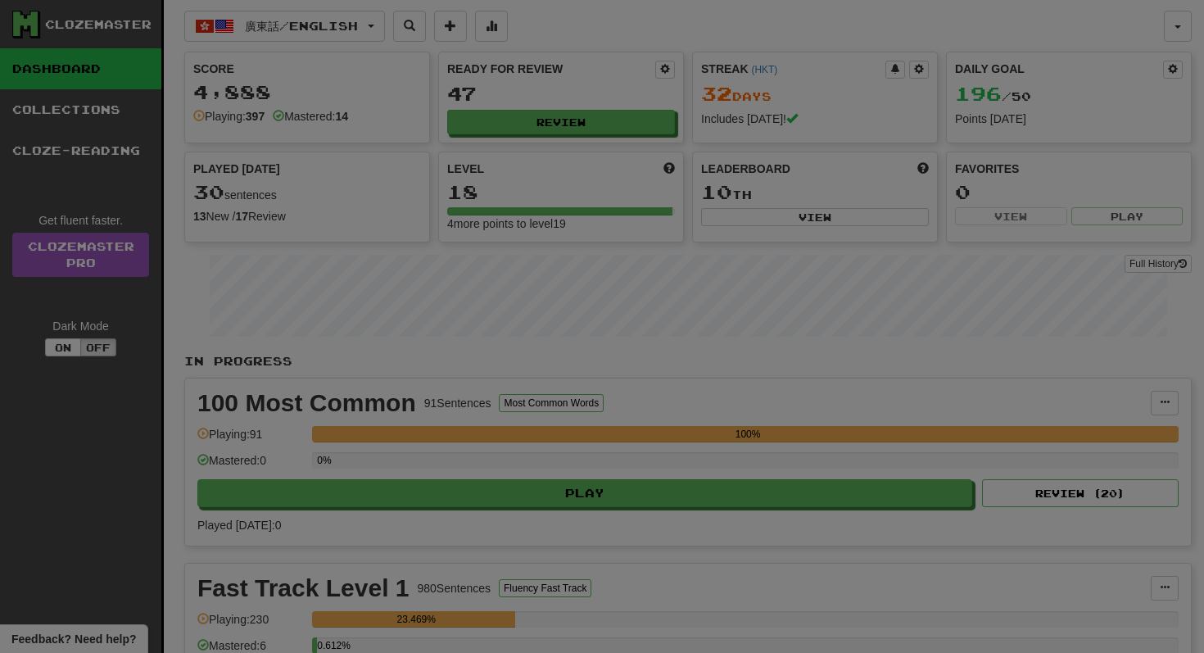
select select "**"
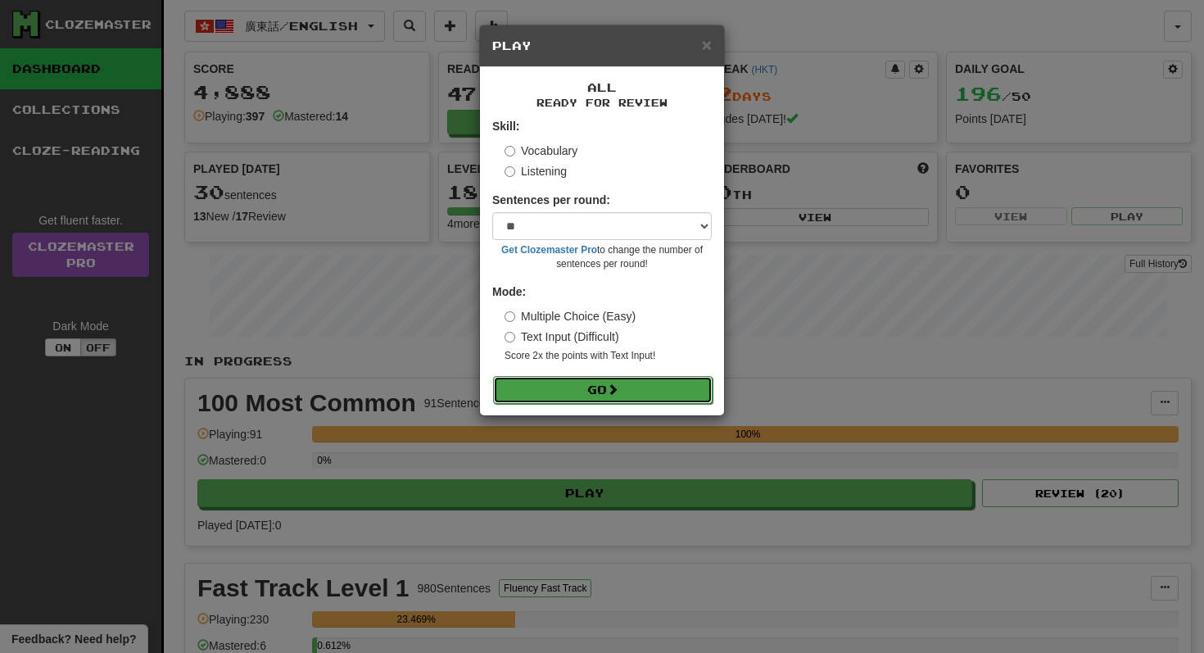
click at [601, 397] on button "Go" at bounding box center [602, 390] width 219 height 28
